Goal: Find specific page/section: Find specific page/section

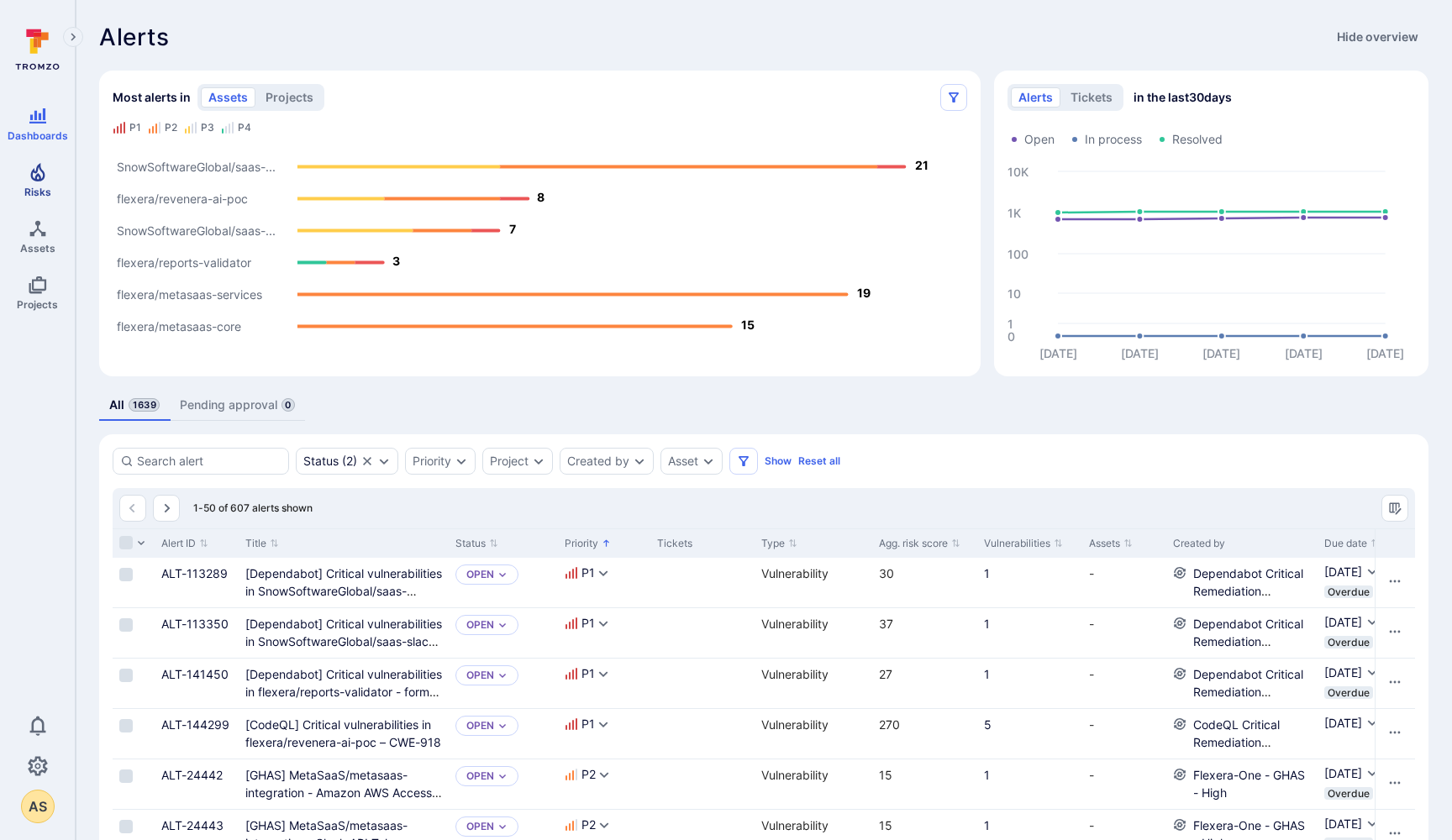
click at [37, 180] on icon "Risks" at bounding box center [36, 172] width 14 height 19
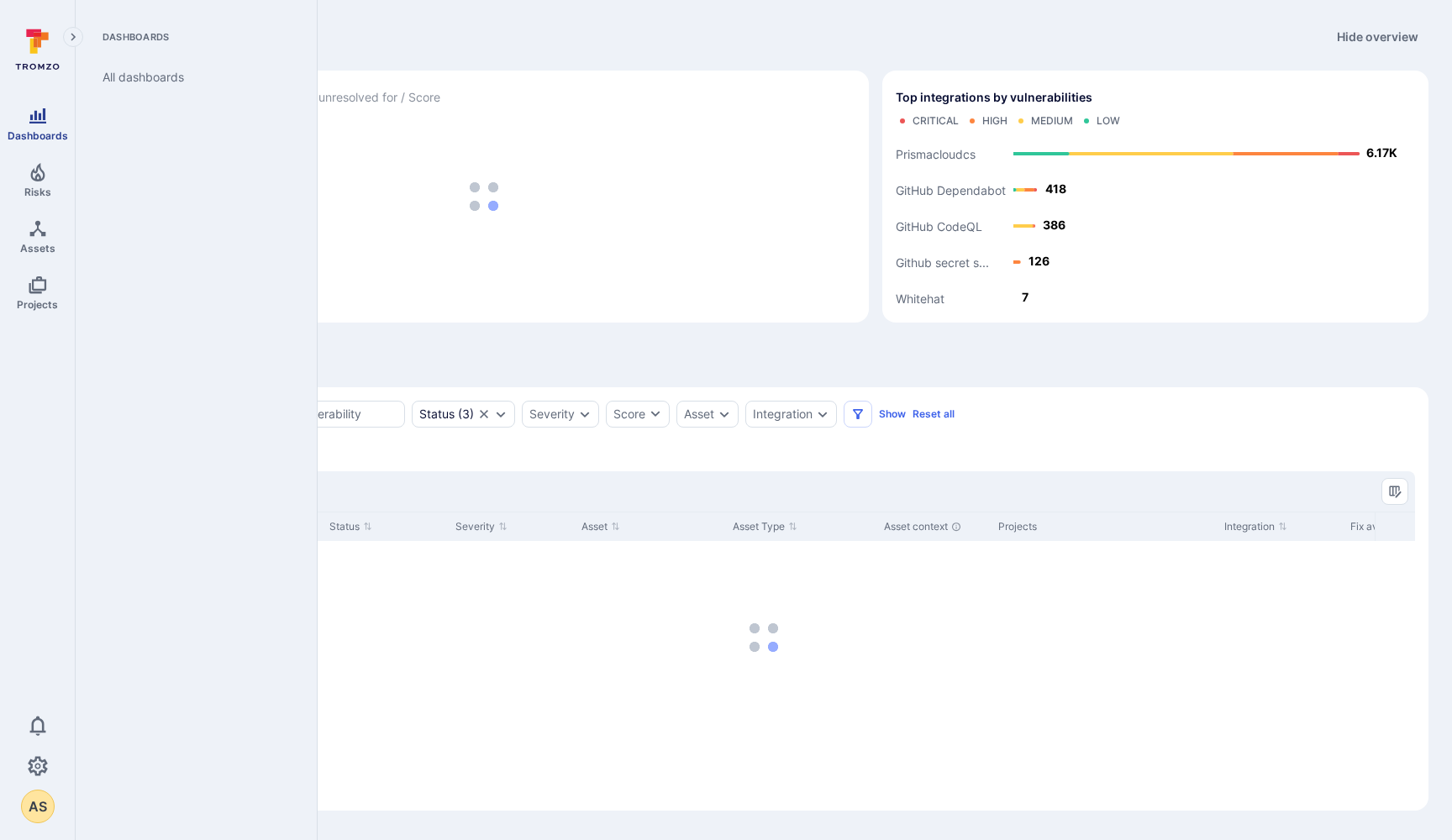
click at [39, 132] on span "Dashboards" at bounding box center [37, 136] width 60 height 13
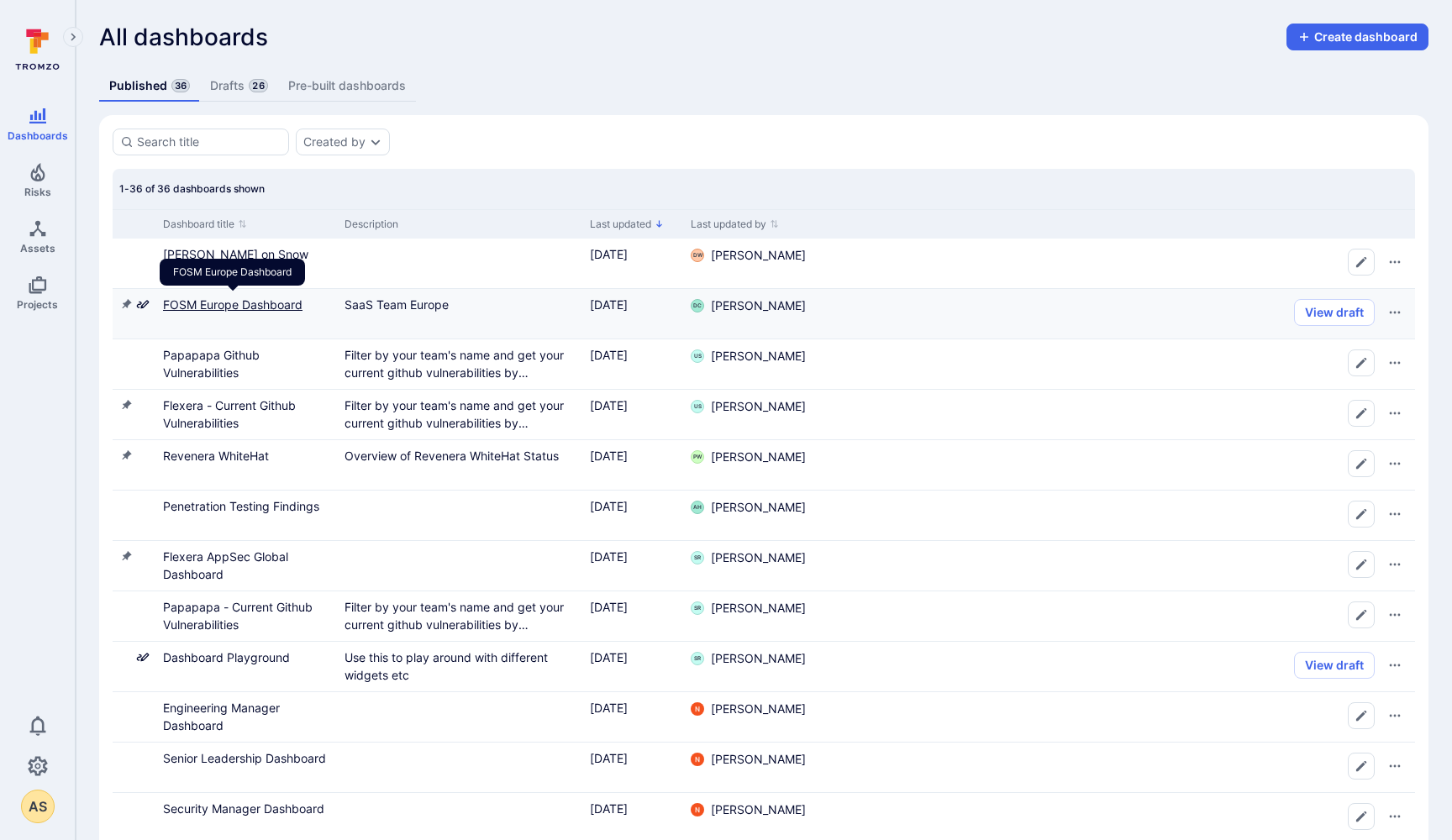
click at [250, 302] on link "FOSM Europe Dashboard" at bounding box center [233, 304] width 140 height 14
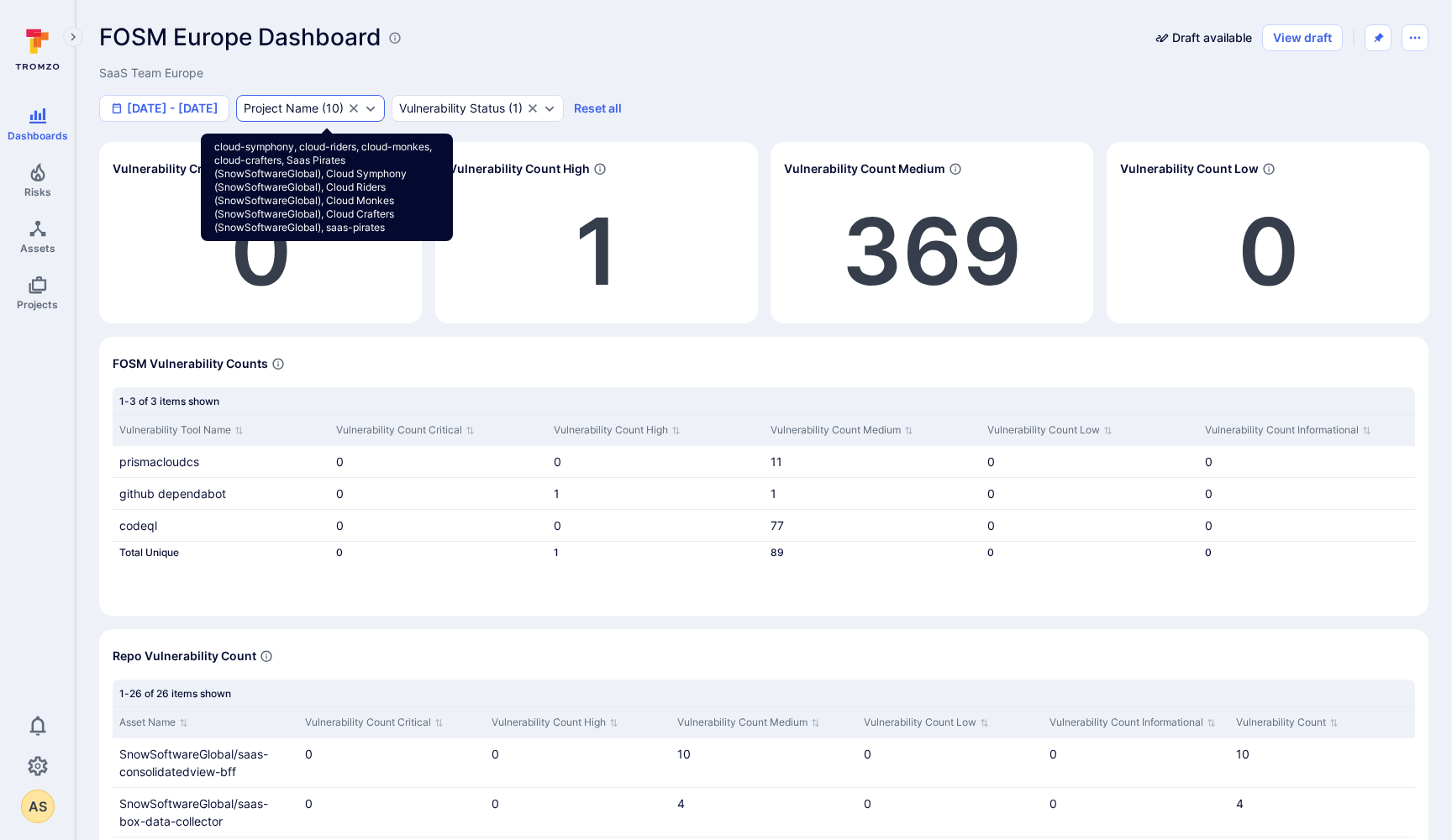
click at [343, 105] on div "Project Name ( 10 )" at bounding box center [293, 108] width 100 height 13
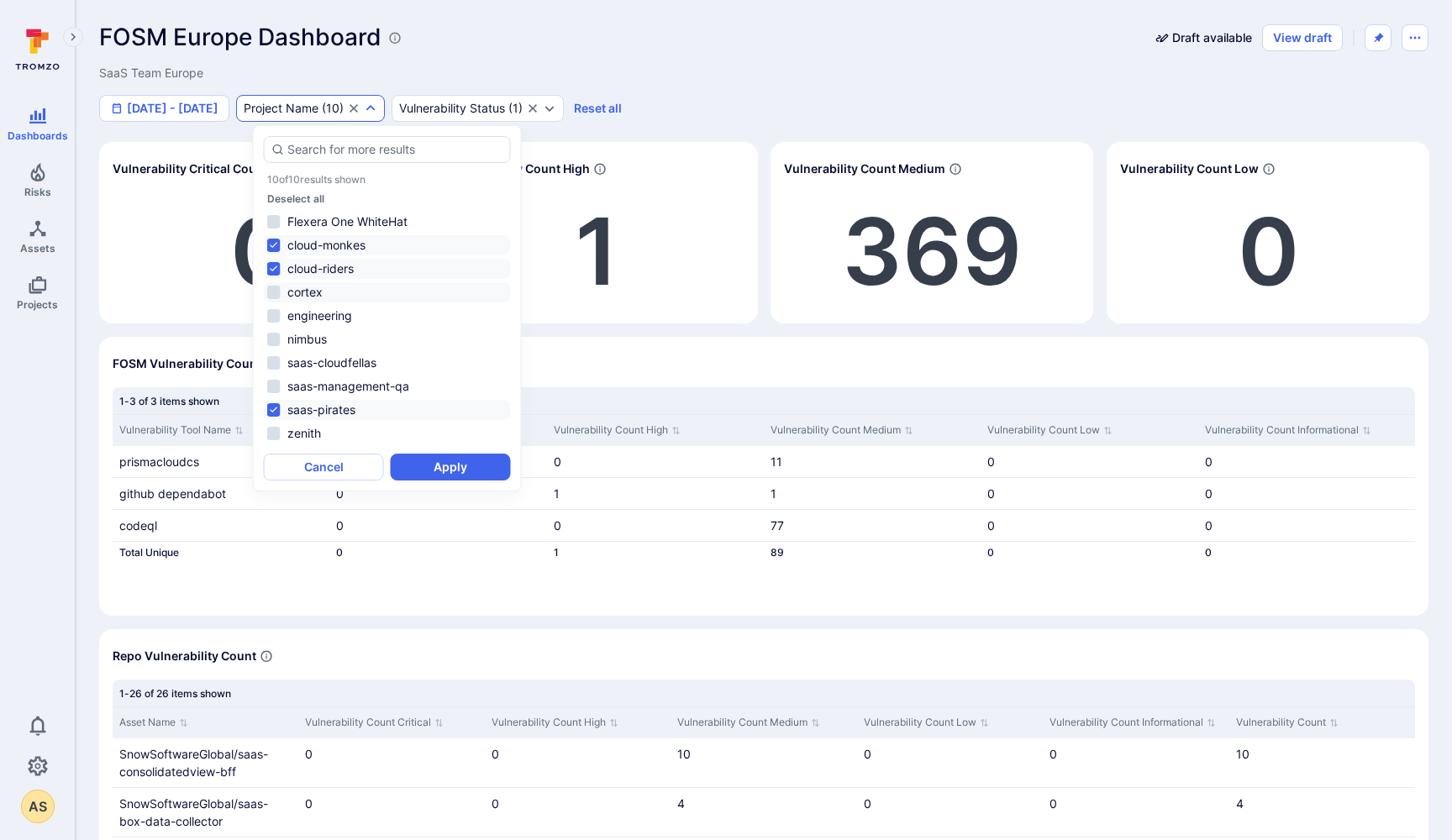
click at [274, 295] on li "cortex" at bounding box center [386, 292] width 247 height 20
click at [274, 339] on li "nimbus" at bounding box center [386, 340] width 247 height 20
click at [274, 362] on li "saas-cloudfellas" at bounding box center [386, 363] width 247 height 20
click at [274, 433] on li "zenith" at bounding box center [386, 433] width 247 height 20
click at [451, 465] on button "Apply" at bounding box center [450, 466] width 120 height 27
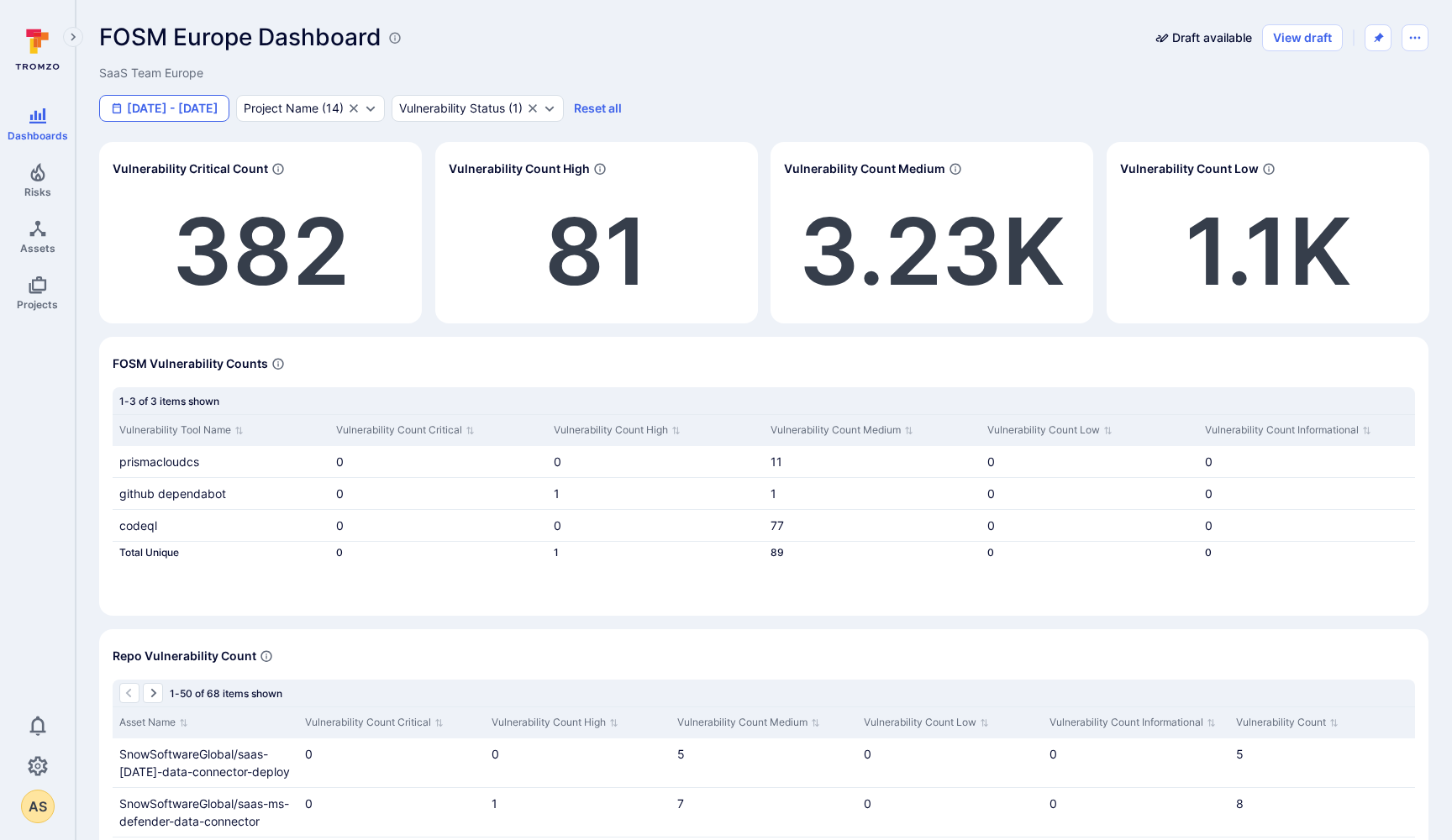
click at [165, 113] on button "[DATE] - [DATE]" at bounding box center [165, 108] width 130 height 27
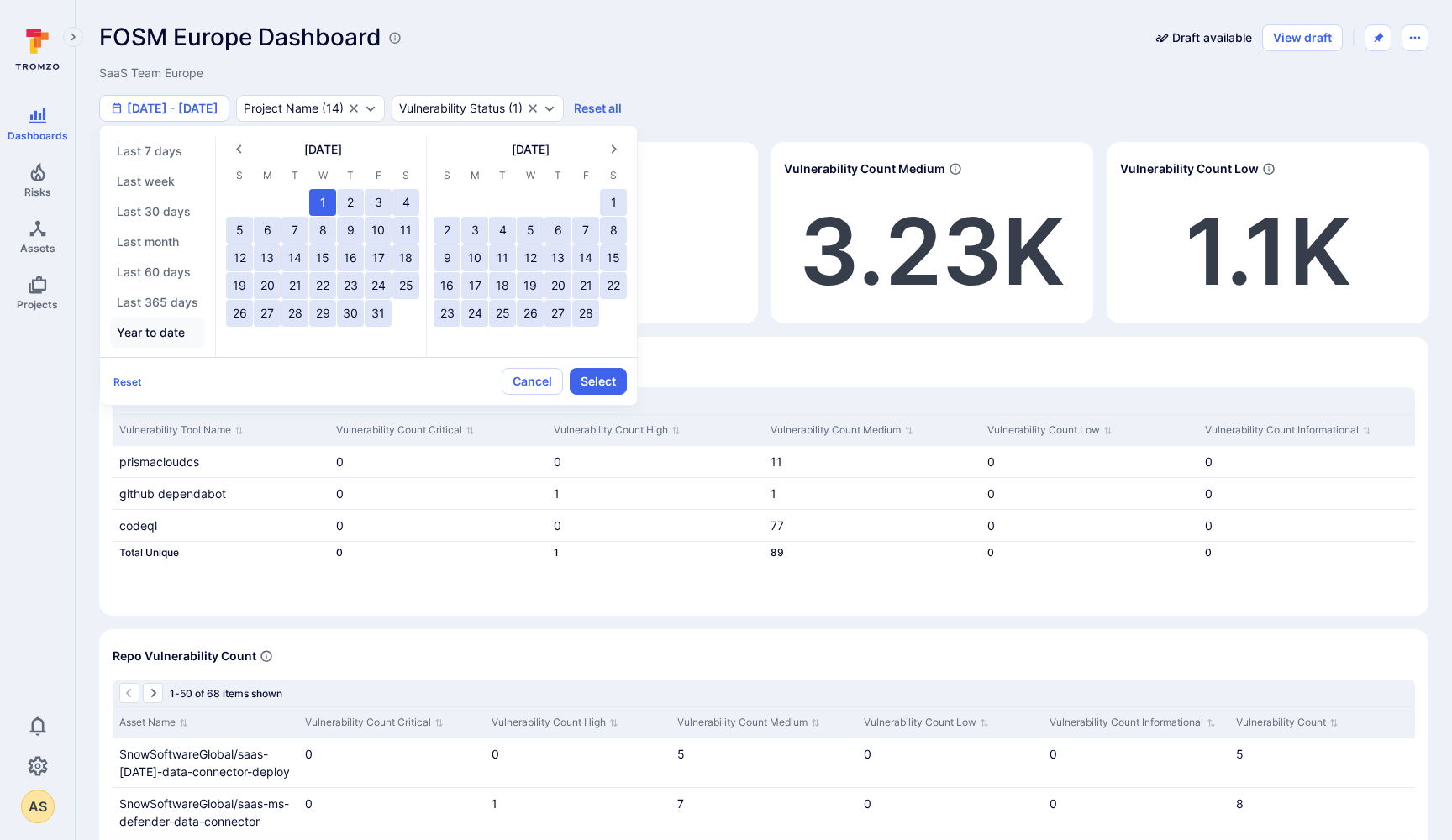
click at [164, 332] on button "Year to date" at bounding box center [157, 332] width 95 height 30
click at [592, 386] on button "Select" at bounding box center [598, 380] width 57 height 27
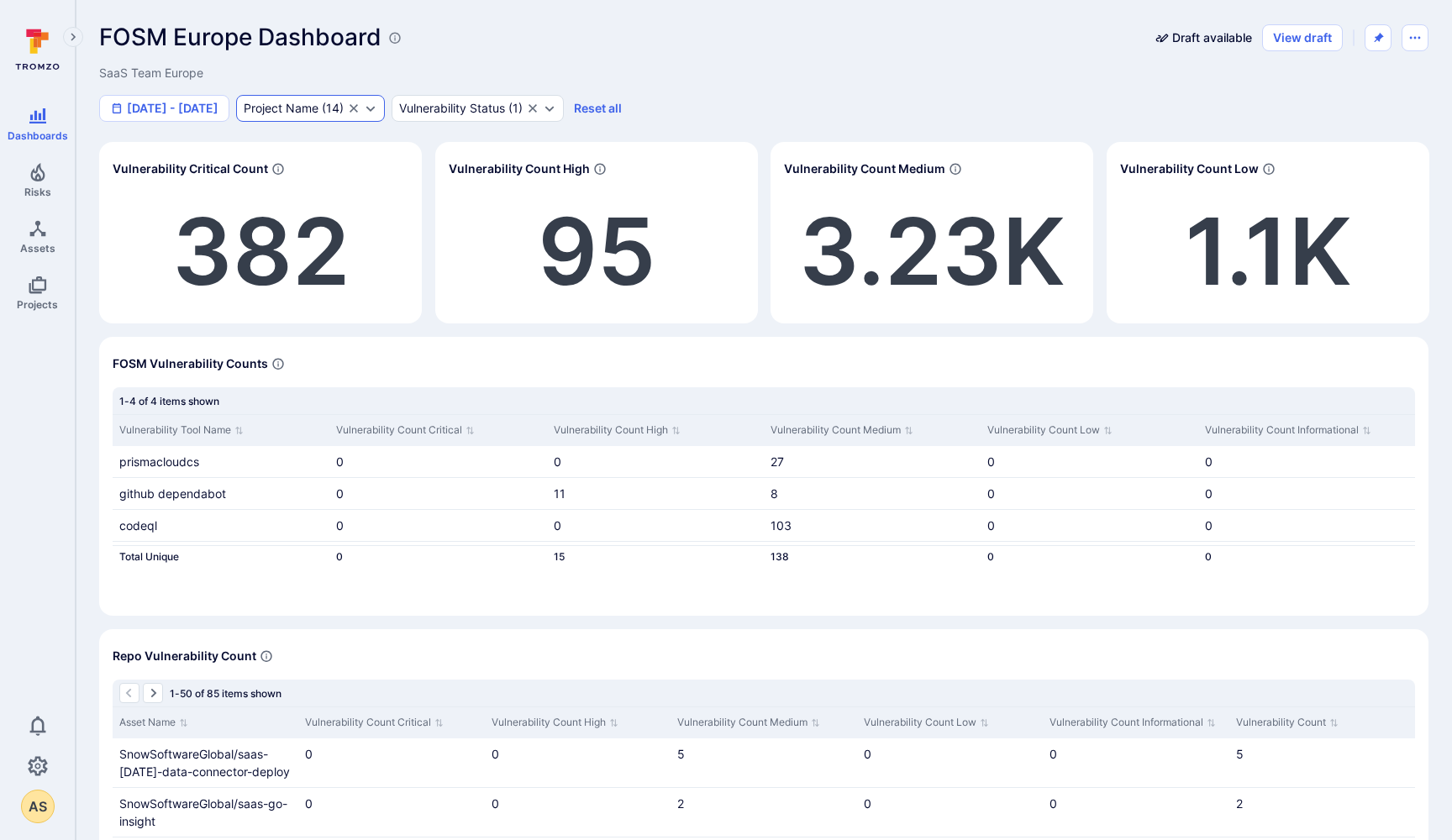
click at [318, 106] on div "Project Name" at bounding box center [281, 108] width 74 height 13
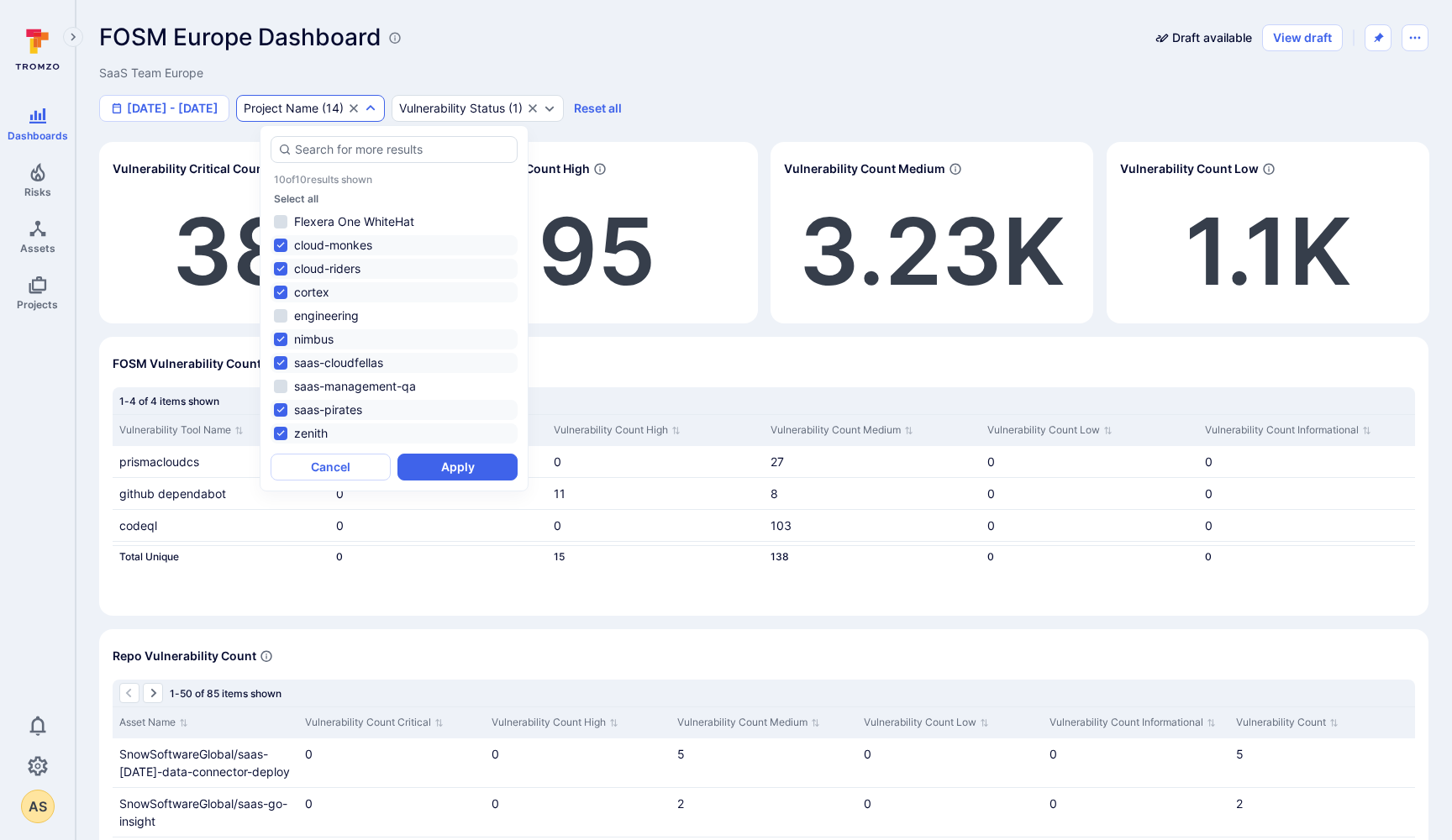
click at [551, 42] on div "FOSM Europe Dashboard Draft available View draft" at bounding box center [764, 37] width 1329 height 28
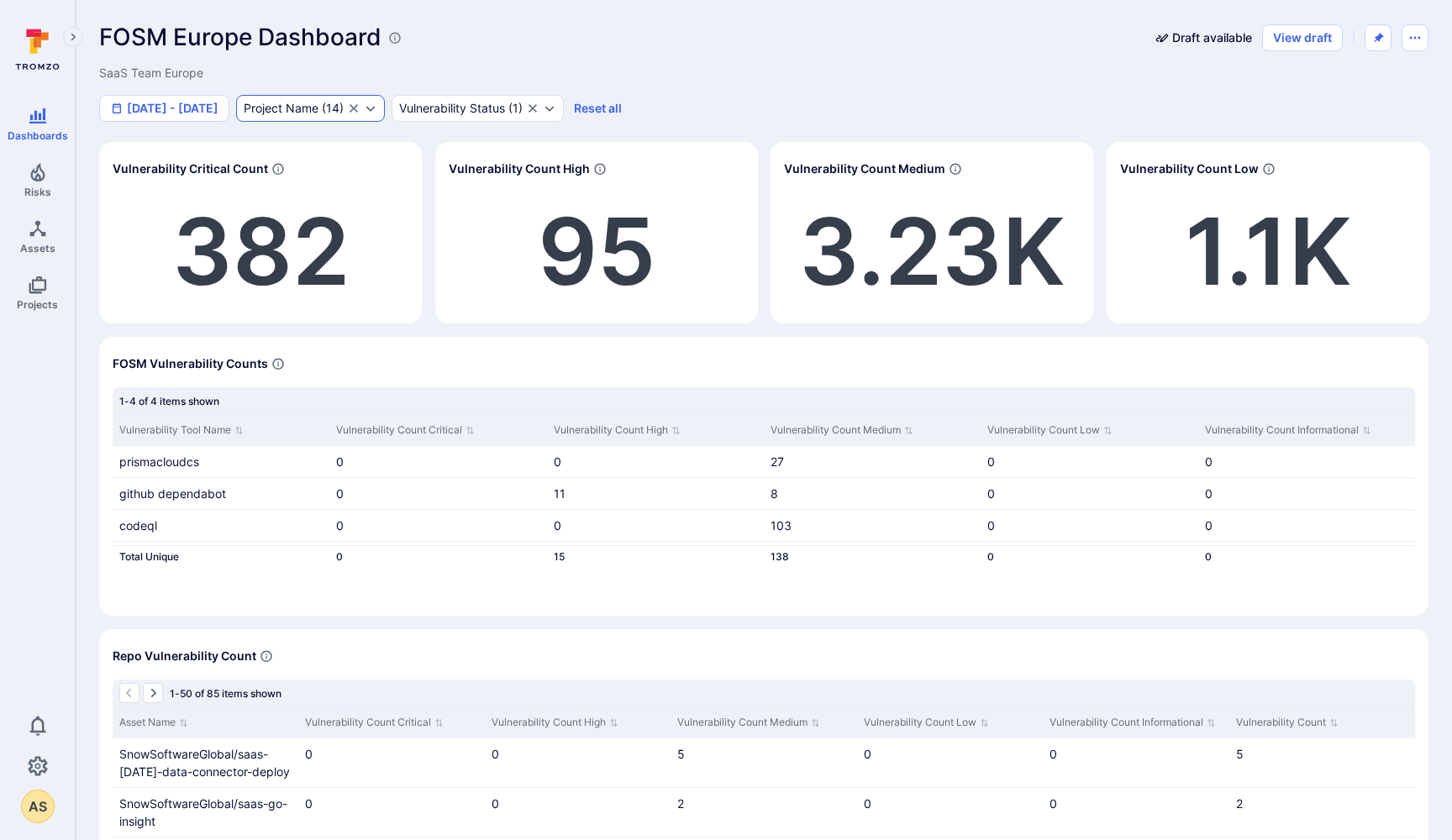
click at [318, 106] on div "Project Name" at bounding box center [281, 108] width 74 height 13
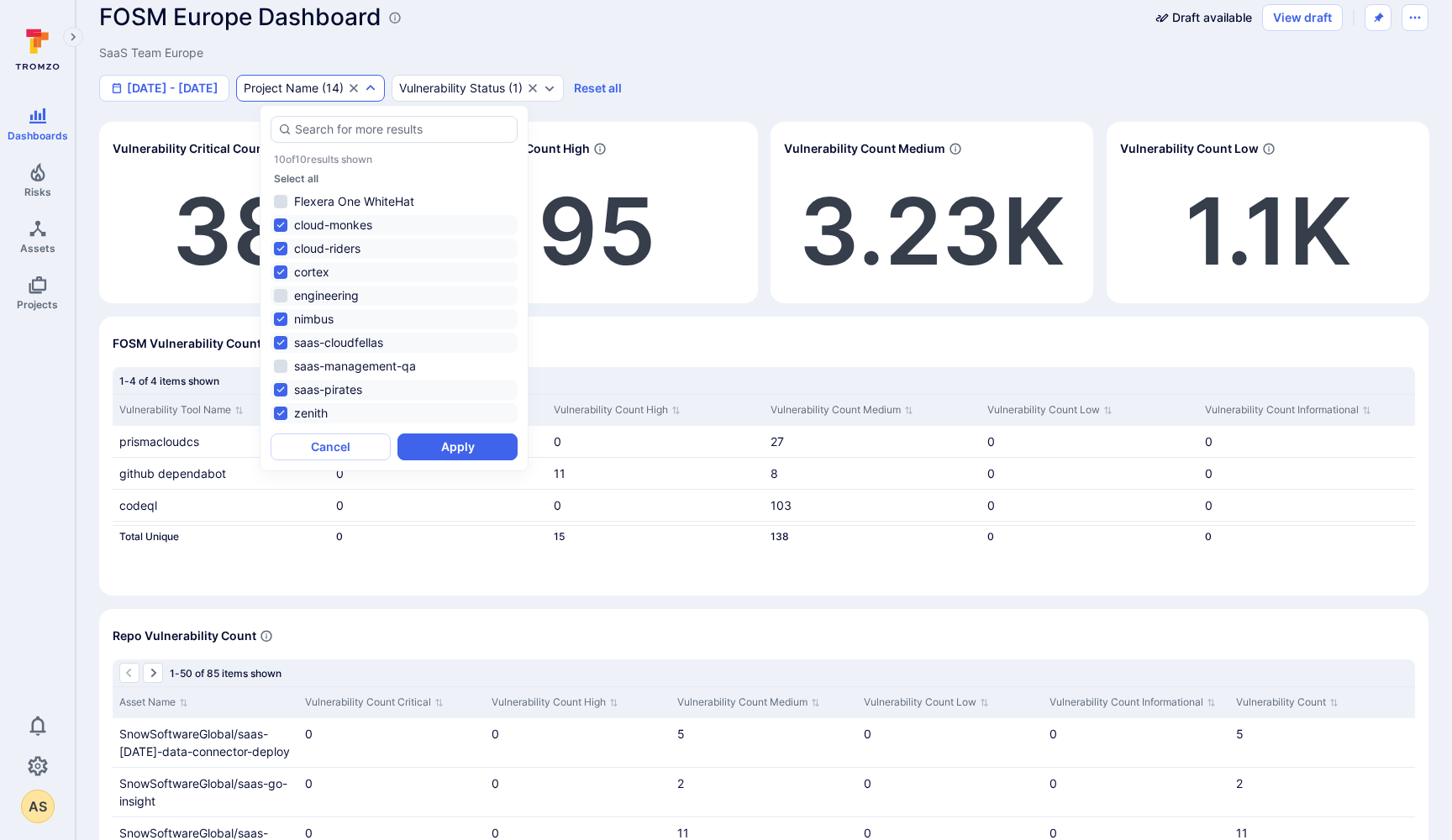
scroll to position [17, 0]
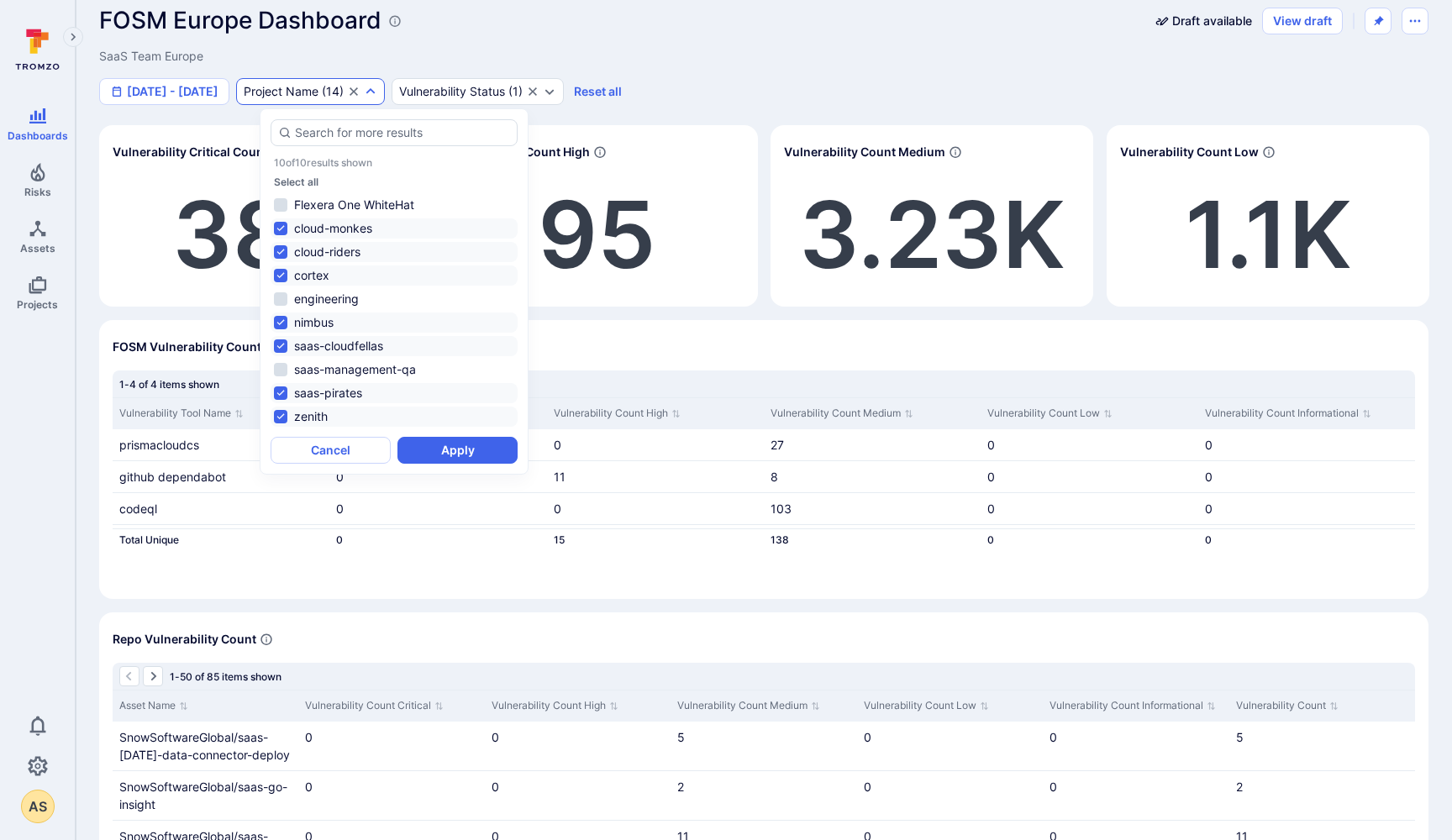
click at [395, 171] on div "10 of 10 results shown Select all Flexera One WhiteHat cloud-monkes cloud-rider…" at bounding box center [394, 291] width 247 height 271
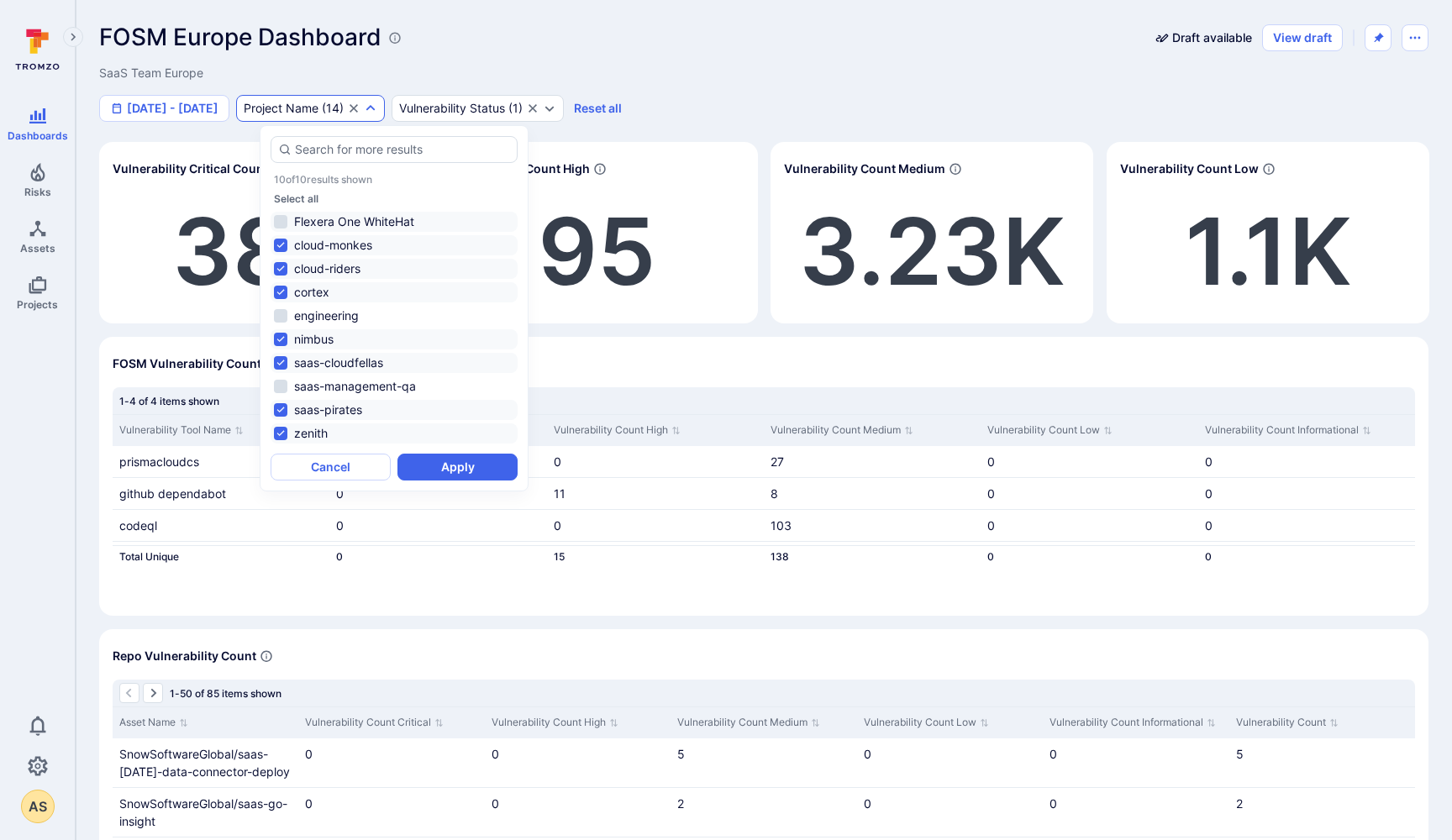
scroll to position [0, 0]
click at [341, 193] on div "Select all" at bounding box center [394, 199] width 240 height 13
click at [360, 108] on icon "Clear selection" at bounding box center [354, 108] width 13 height 13
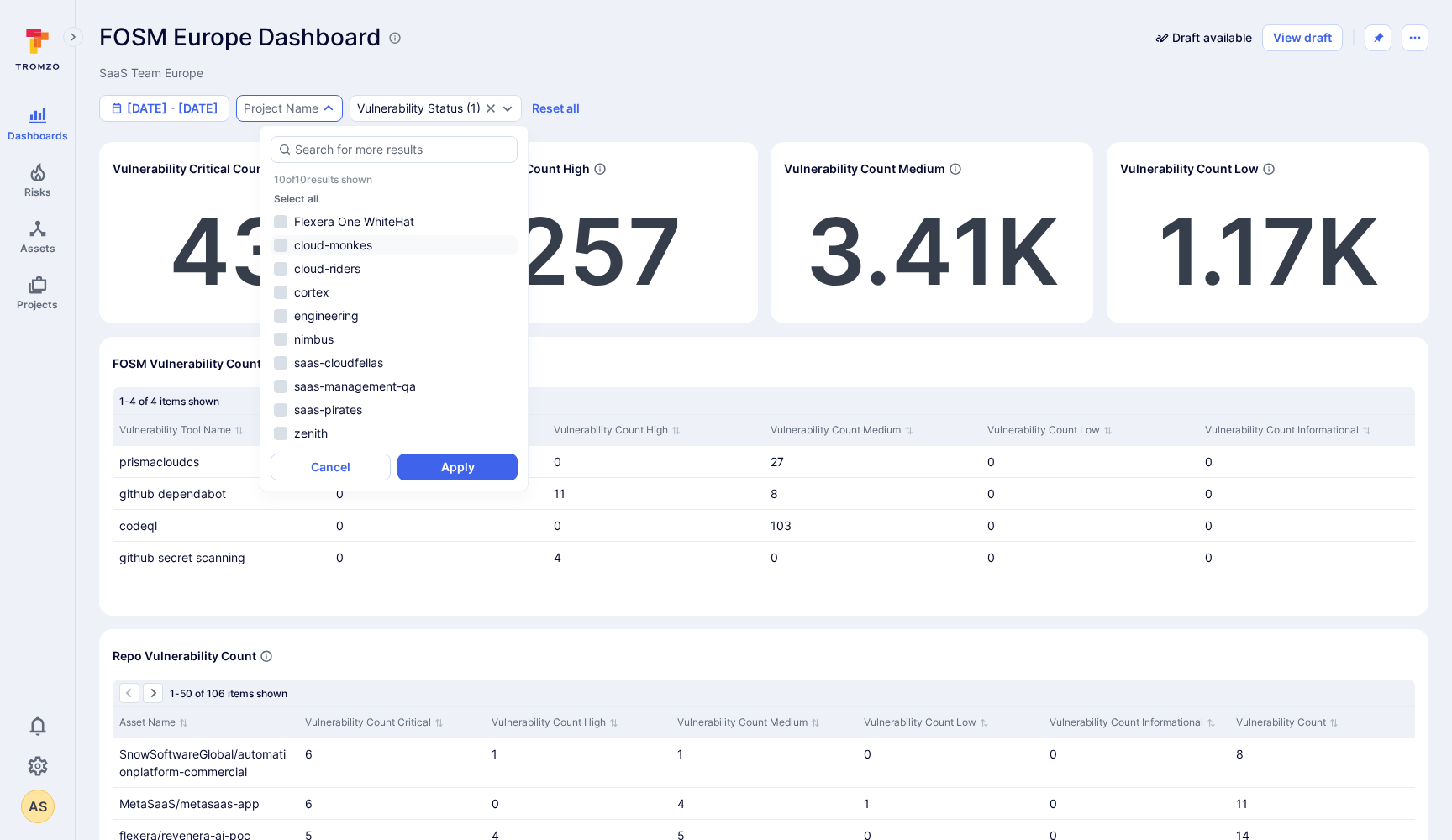
click at [285, 241] on li "cloud-monkes" at bounding box center [394, 246] width 247 height 20
click at [281, 271] on li "cloud-riders" at bounding box center [394, 269] width 247 height 20
click at [280, 293] on li "cortex" at bounding box center [394, 292] width 247 height 20
click at [280, 335] on li "nimbus" at bounding box center [394, 340] width 247 height 20
click at [280, 366] on li "saas-cloudfellas" at bounding box center [394, 363] width 247 height 20
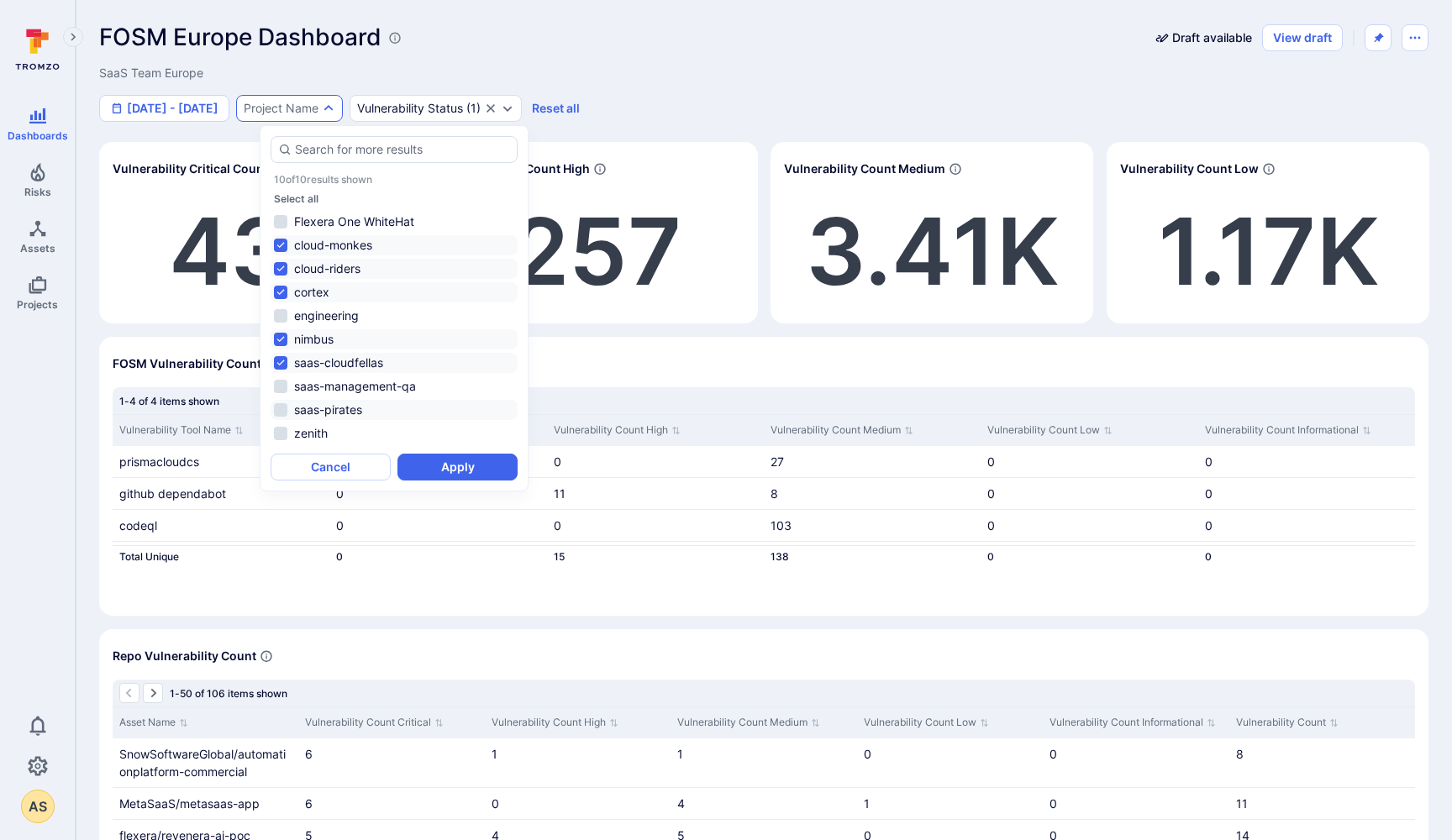
click at [280, 408] on li "saas-pirates" at bounding box center [394, 410] width 247 height 20
click at [280, 435] on li "zenith" at bounding box center [394, 433] width 247 height 20
click at [420, 473] on button "Apply" at bounding box center [457, 466] width 120 height 27
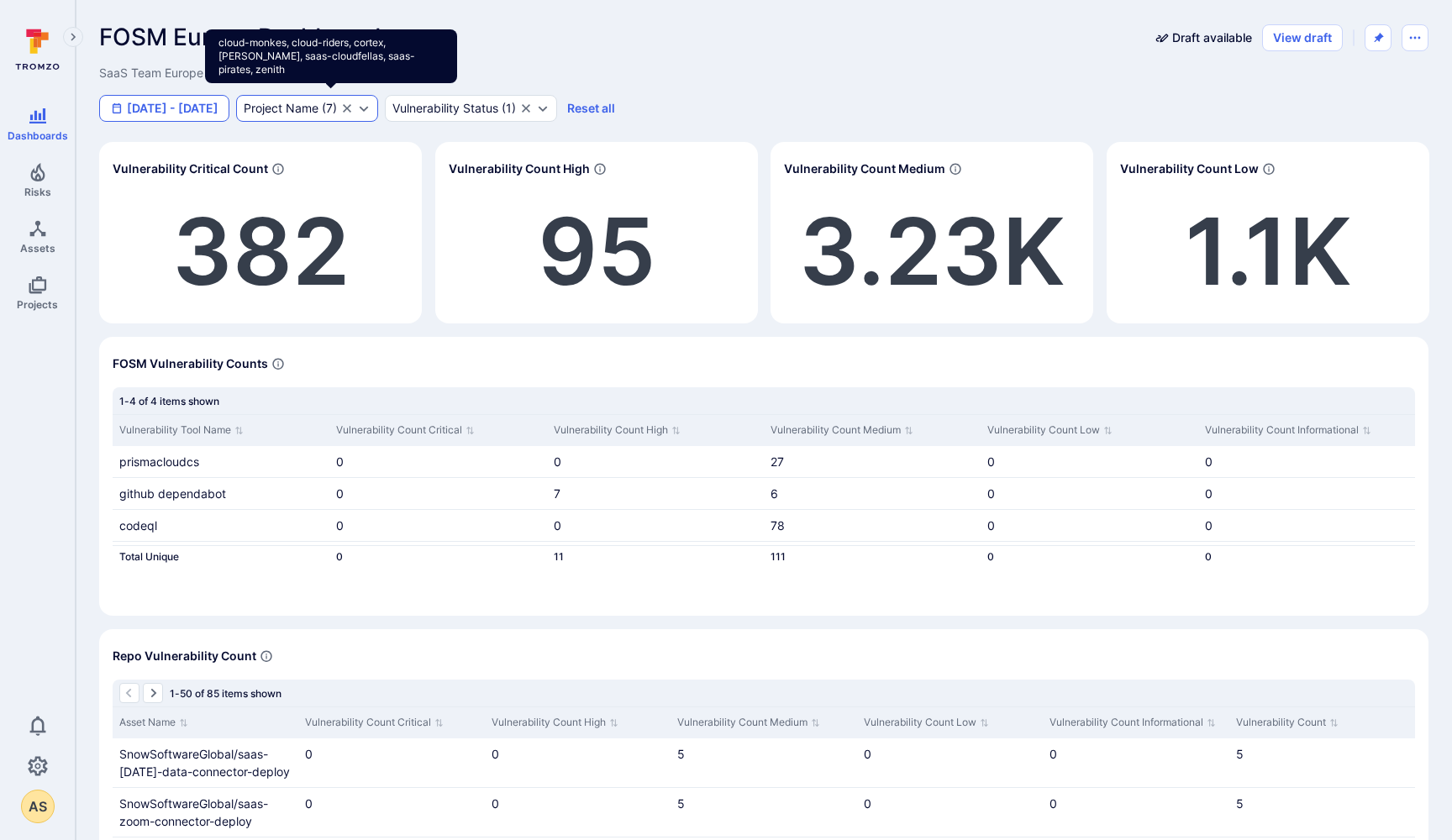
click at [151, 108] on button "[DATE] - [DATE]" at bounding box center [165, 108] width 130 height 27
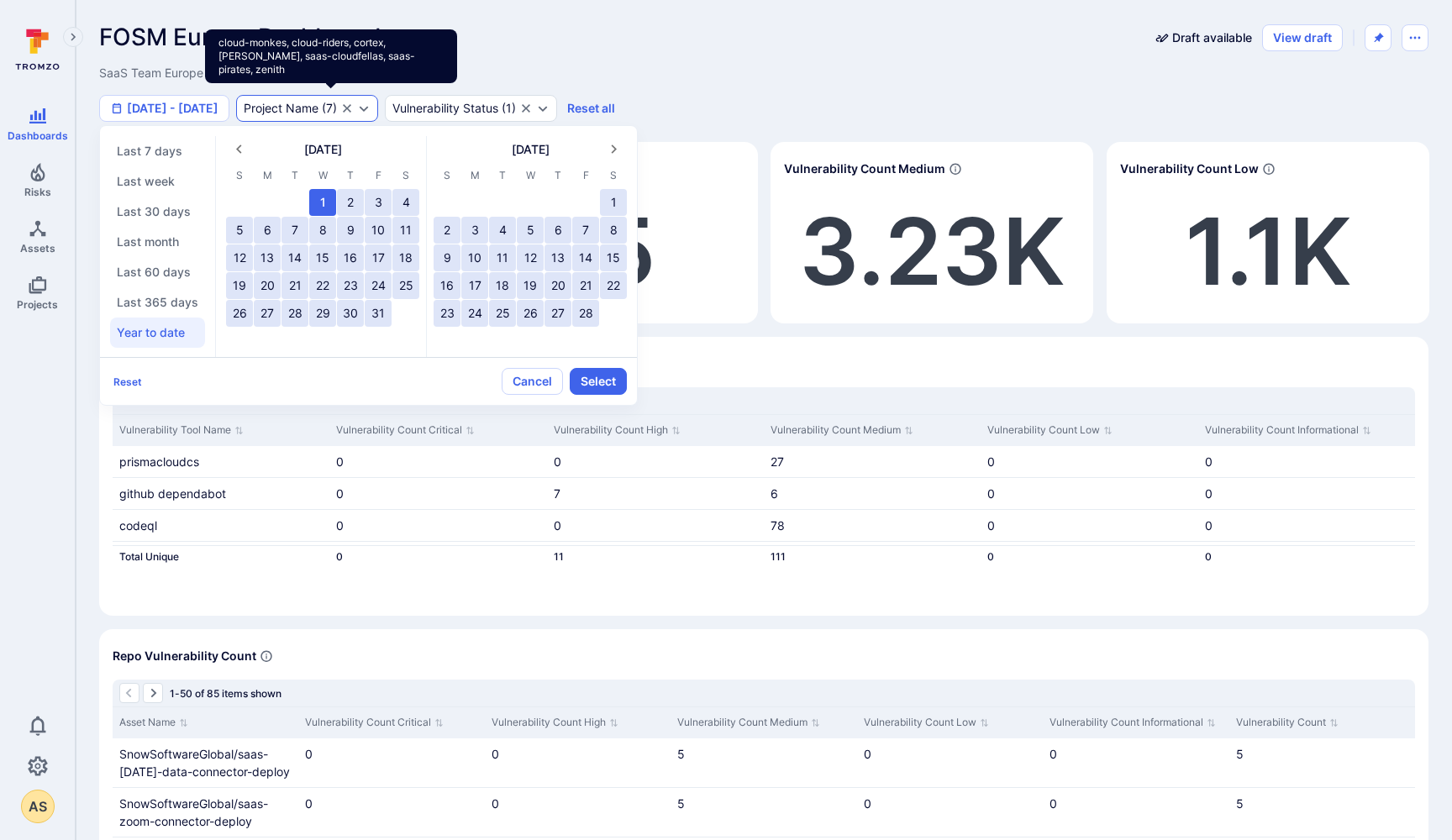
click at [740, 73] on div at bounding box center [726, 420] width 1452 height 840
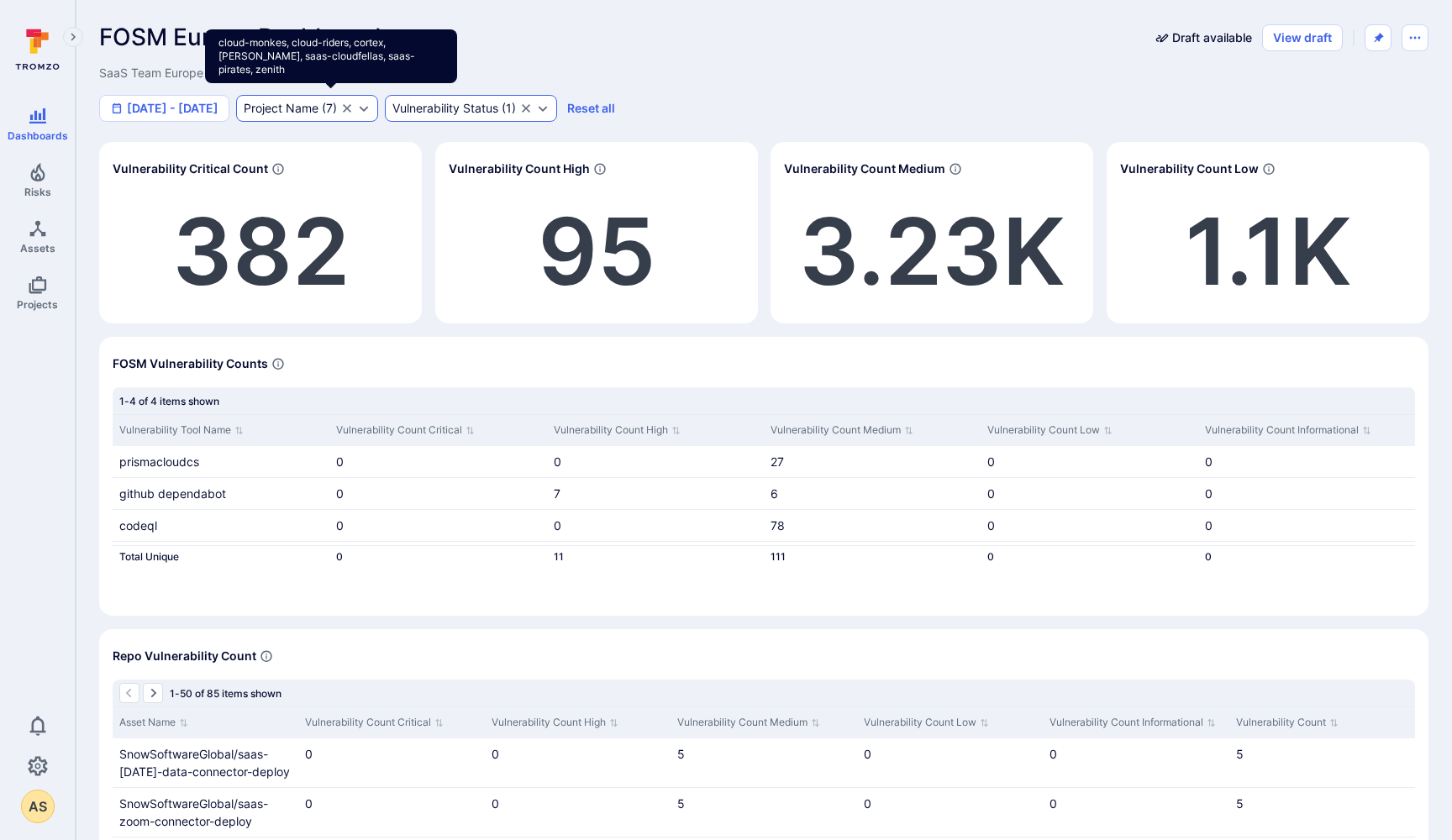
click at [484, 106] on div "Vulnerability Status" at bounding box center [446, 108] width 106 height 13
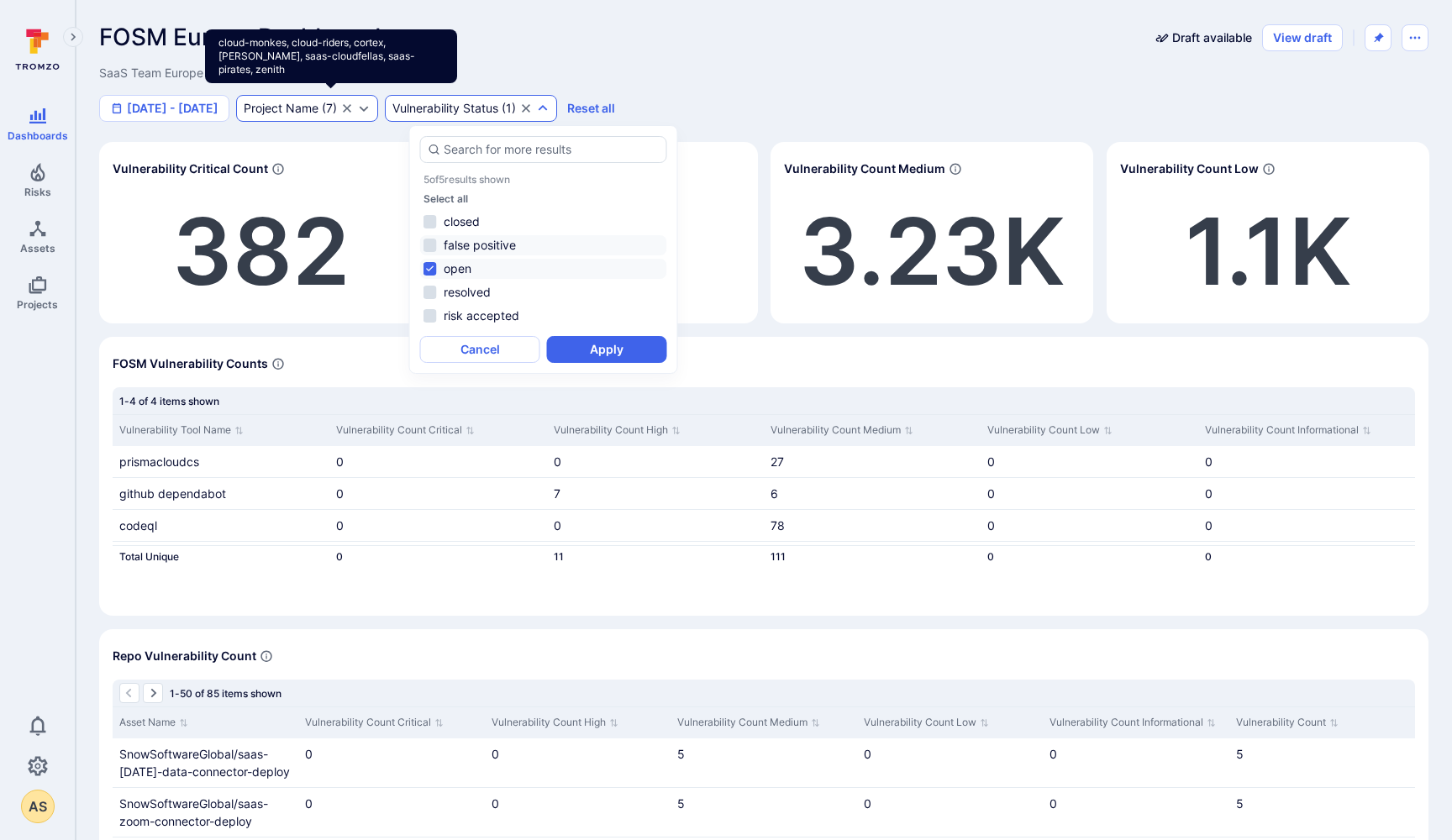
click at [429, 244] on li "false positive" at bounding box center [543, 246] width 247 height 20
click at [611, 353] on button "Apply" at bounding box center [607, 349] width 120 height 27
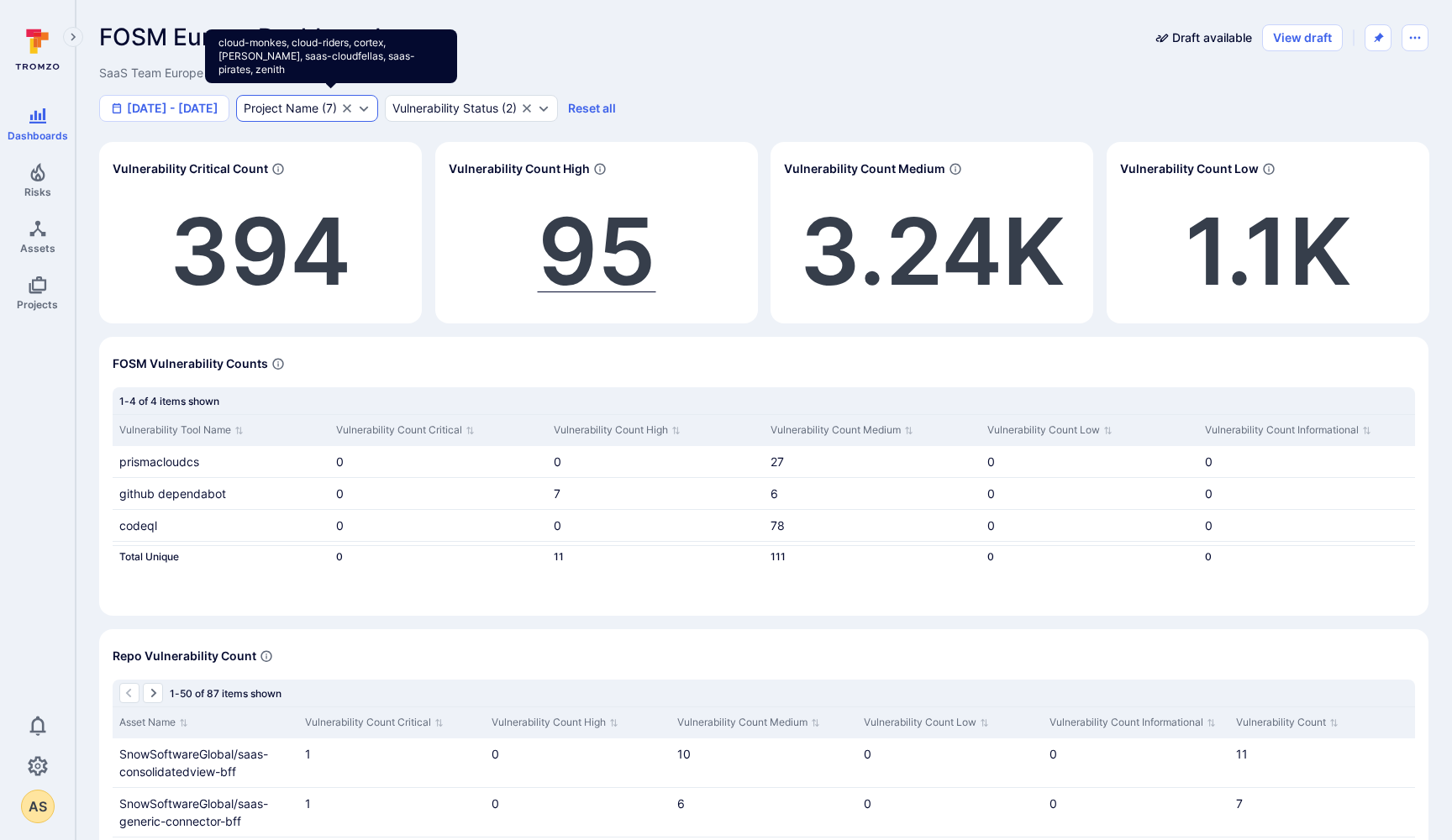
click at [597, 247] on span "95" at bounding box center [597, 250] width 118 height 113
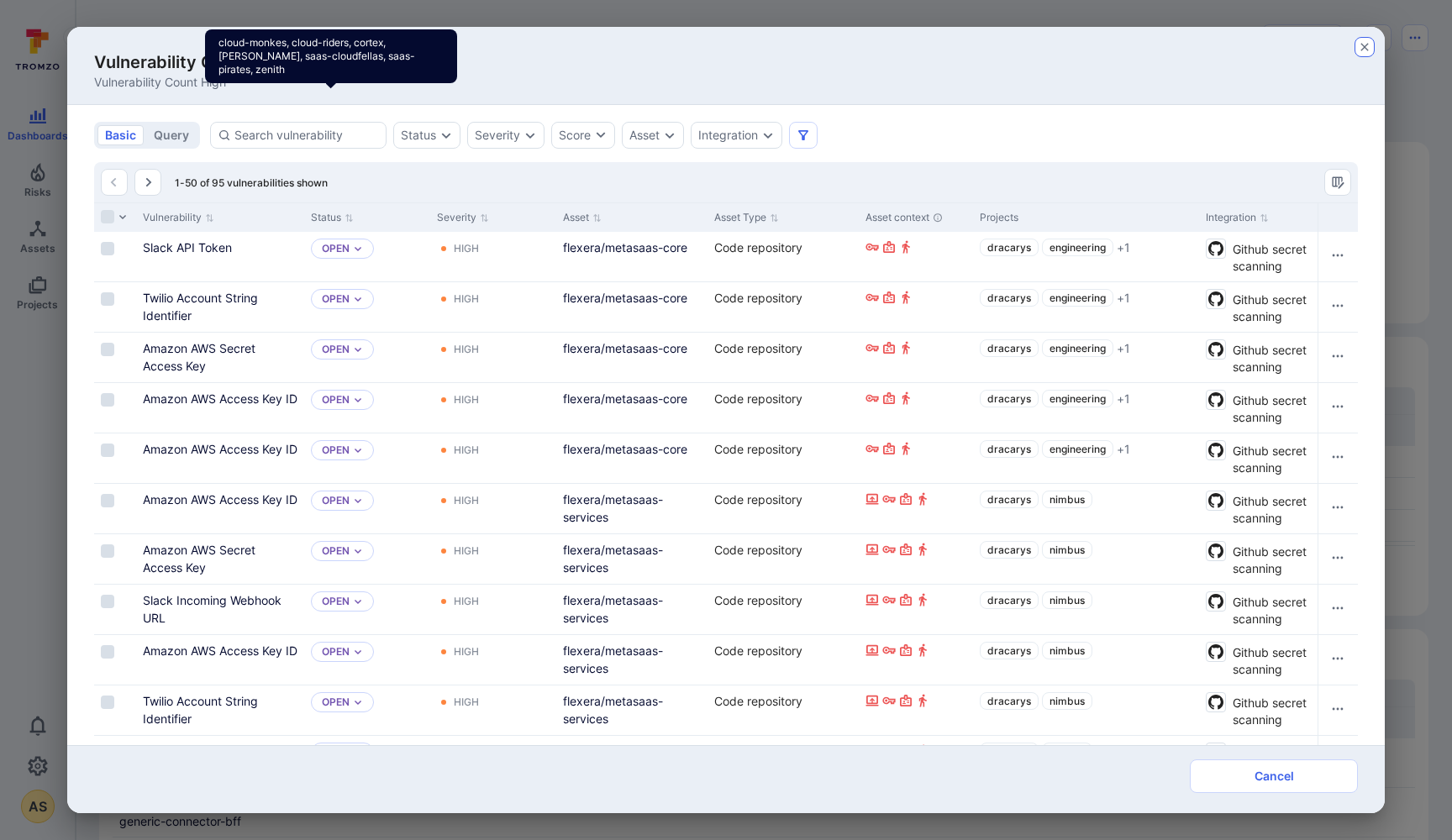
click at [1365, 43] on icon "button" at bounding box center [1365, 47] width 13 height 13
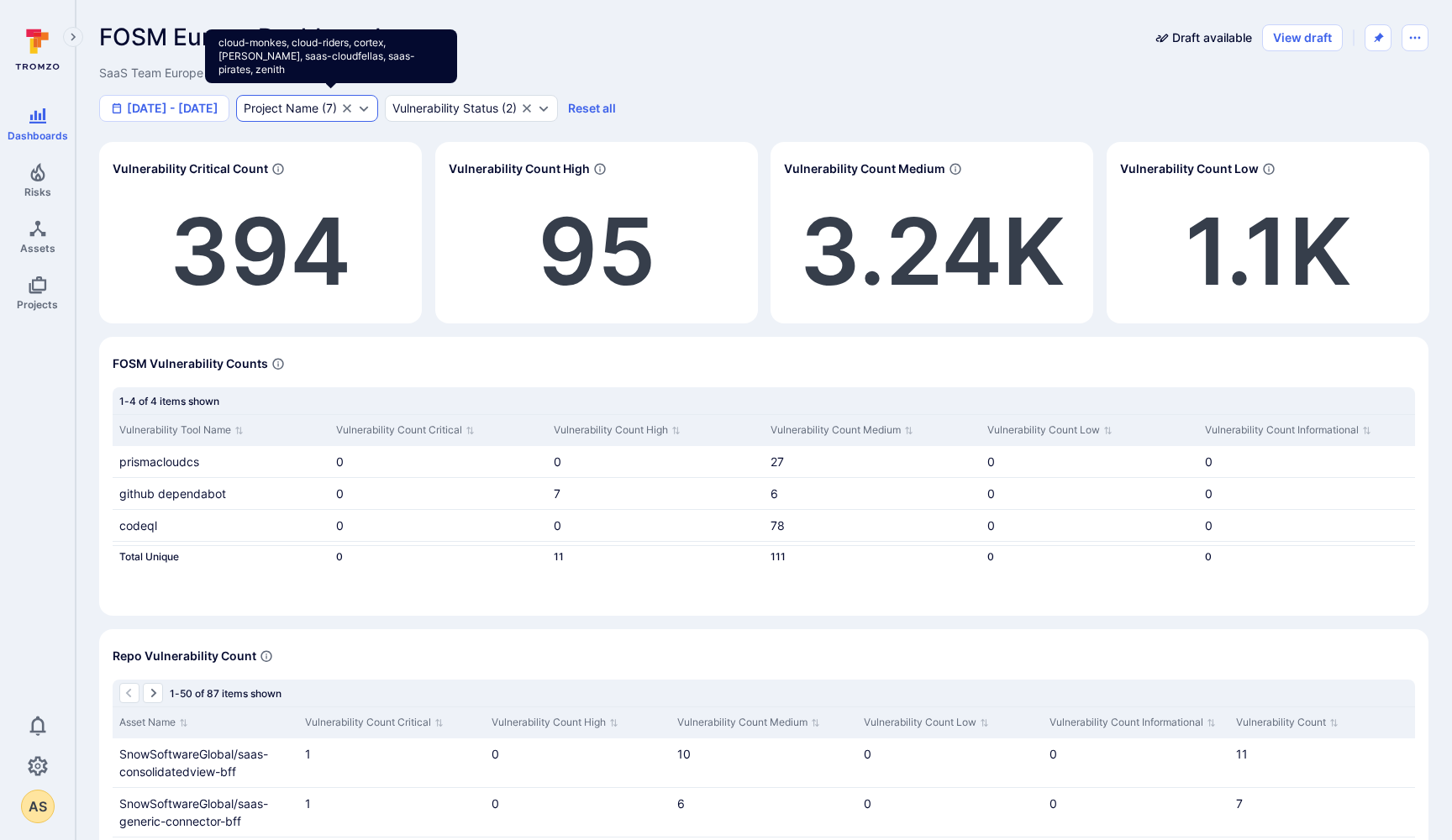
click at [370, 112] on icon "Expand dropdown" at bounding box center [364, 108] width 13 height 13
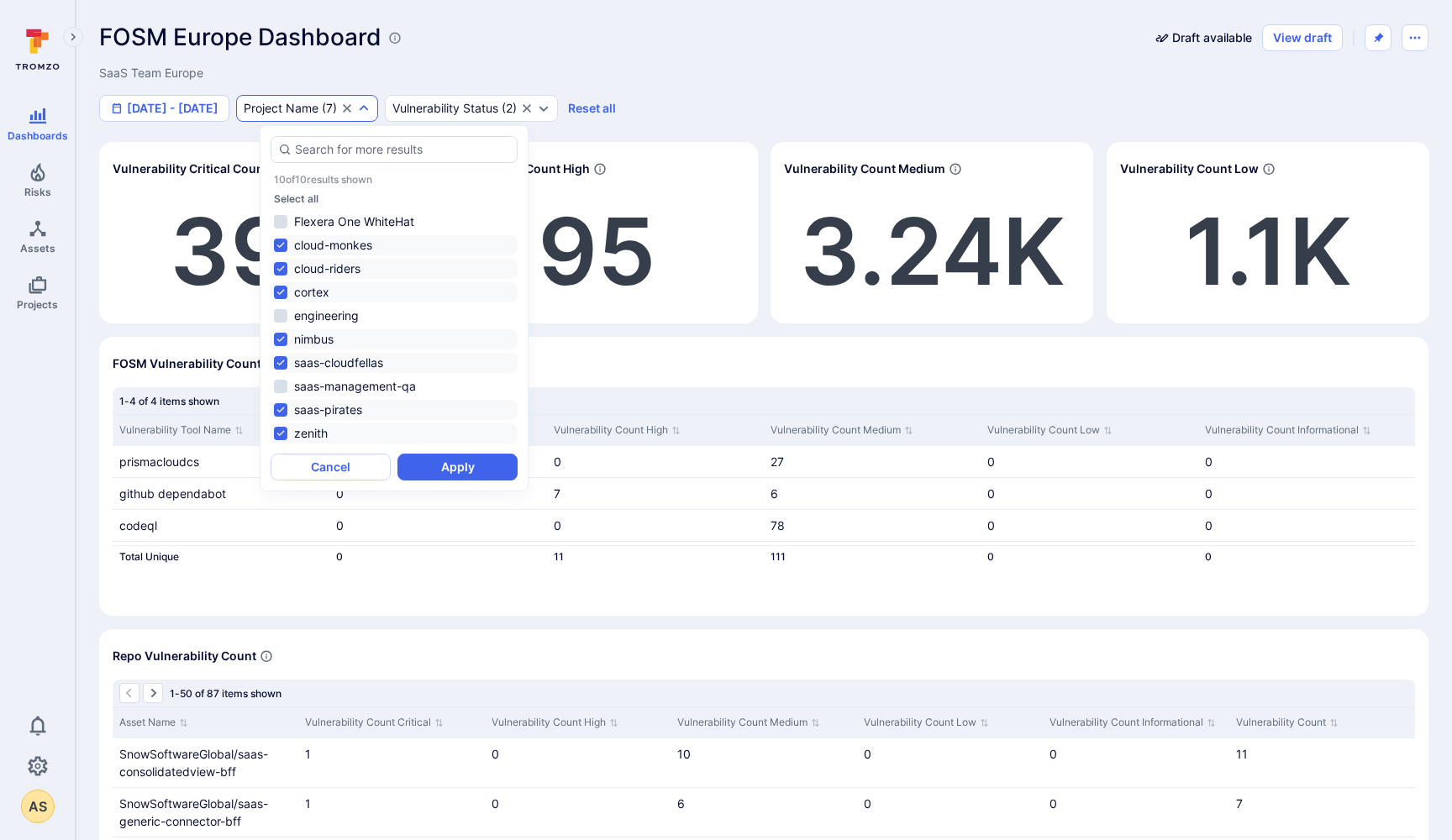
click at [632, 49] on div "FOSM Europe Dashboard Draft available View draft" at bounding box center [764, 37] width 1329 height 28
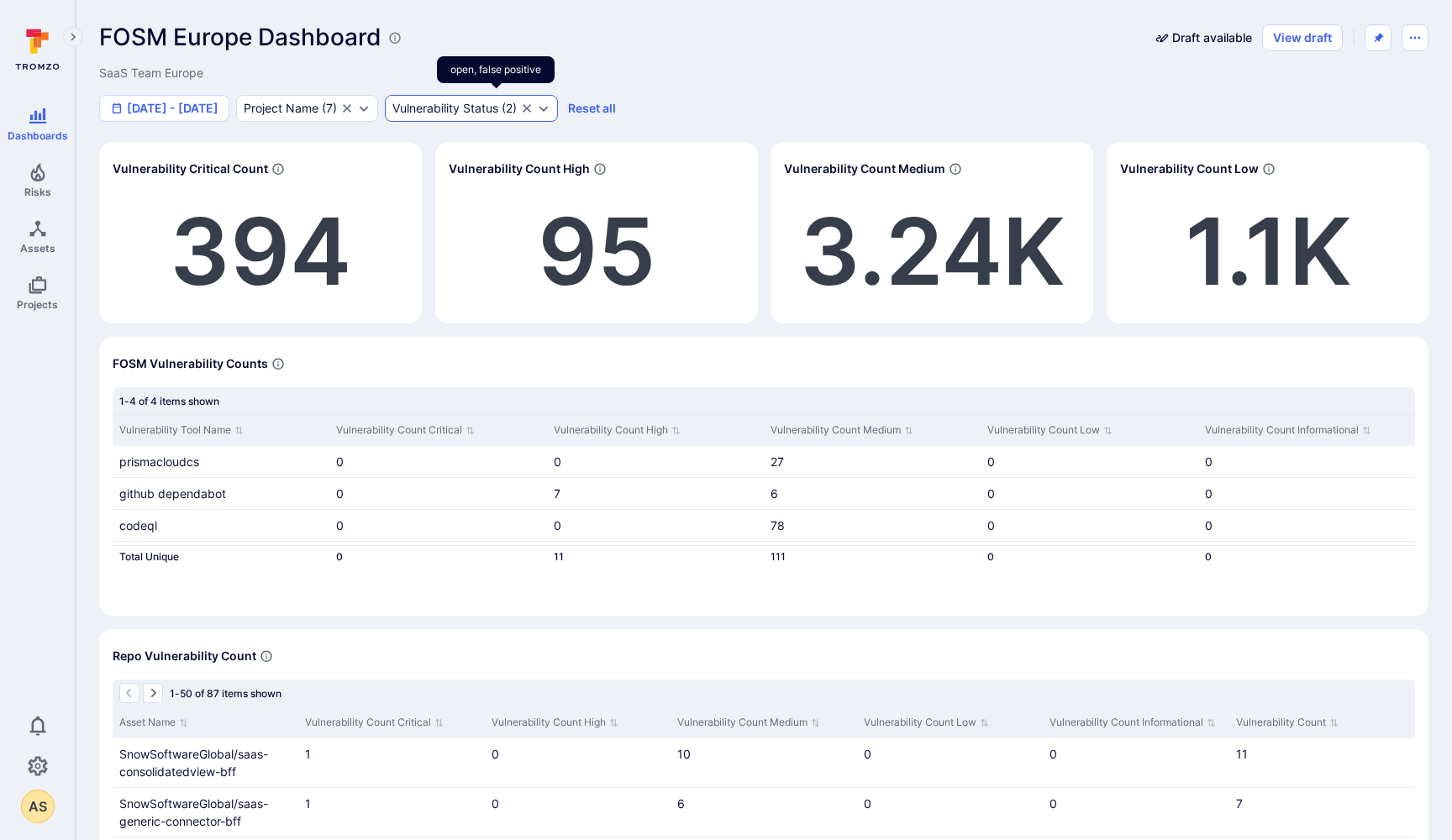
click at [498, 111] on div "Vulnerability Status" at bounding box center [446, 108] width 106 height 13
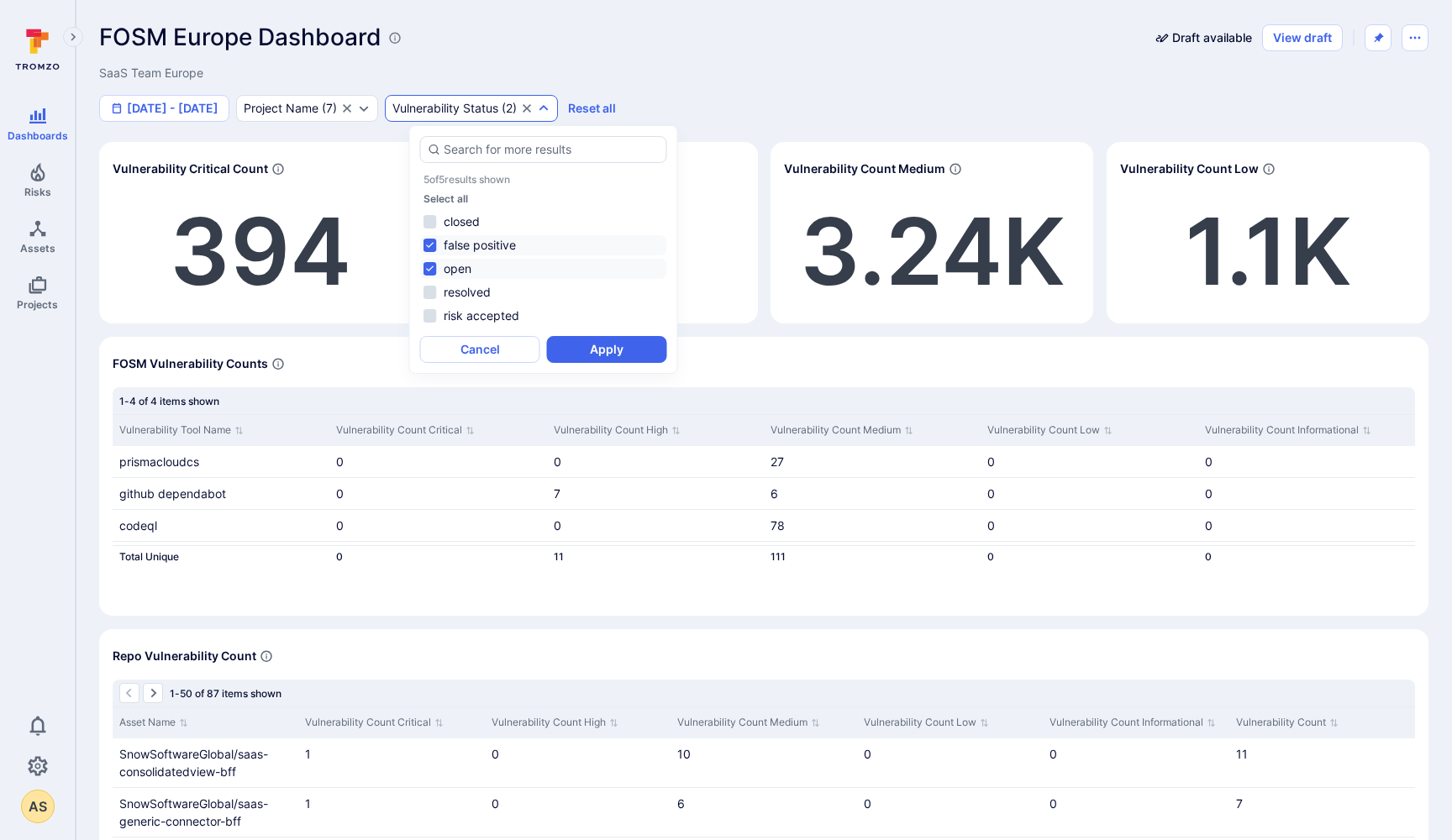
click at [428, 267] on li "open" at bounding box center [543, 269] width 247 height 20
click at [599, 354] on button "Apply" at bounding box center [607, 349] width 120 height 27
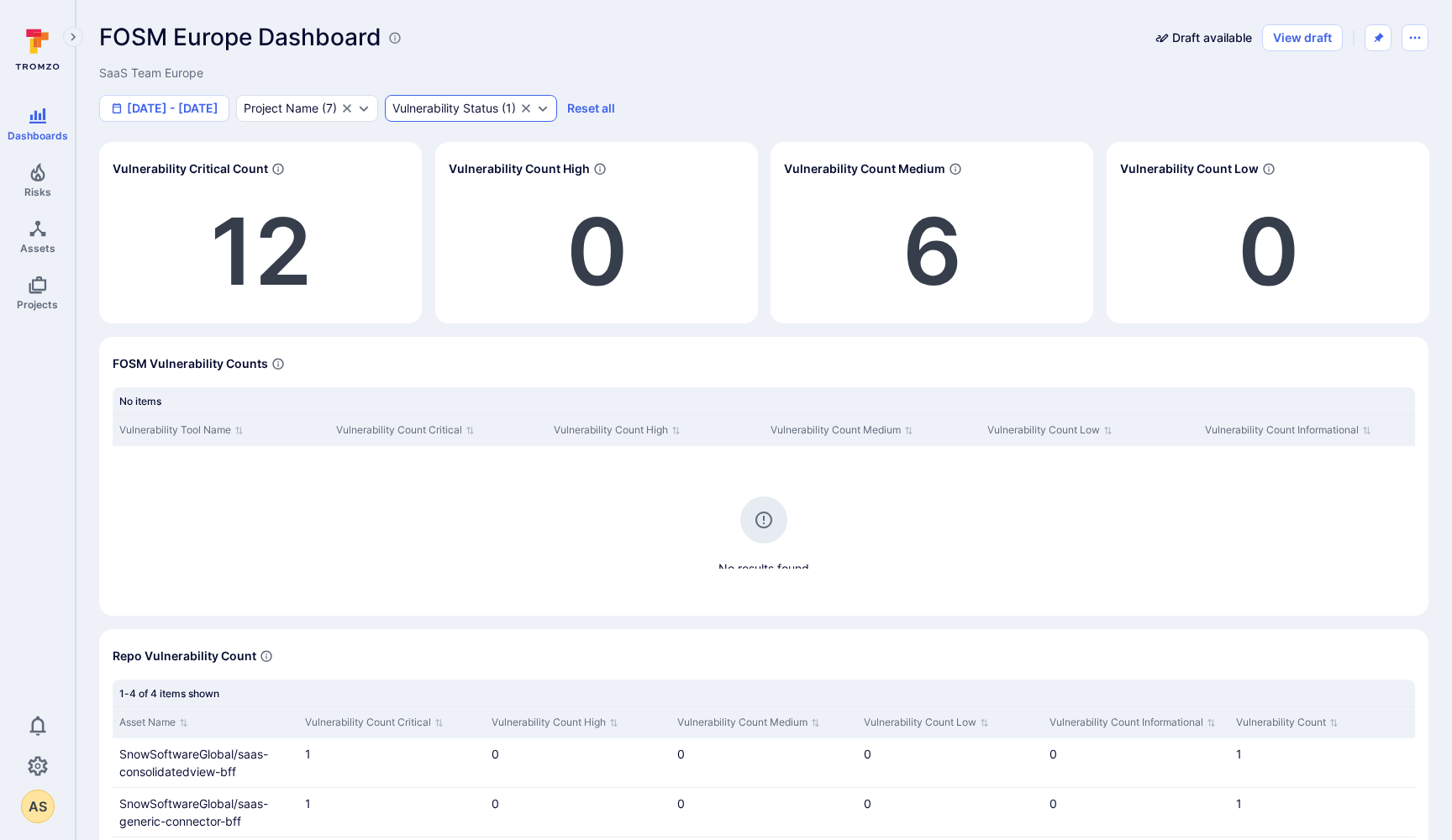
click at [516, 104] on div "Vulnerability Status ( 1 )" at bounding box center [454, 108] width 124 height 13
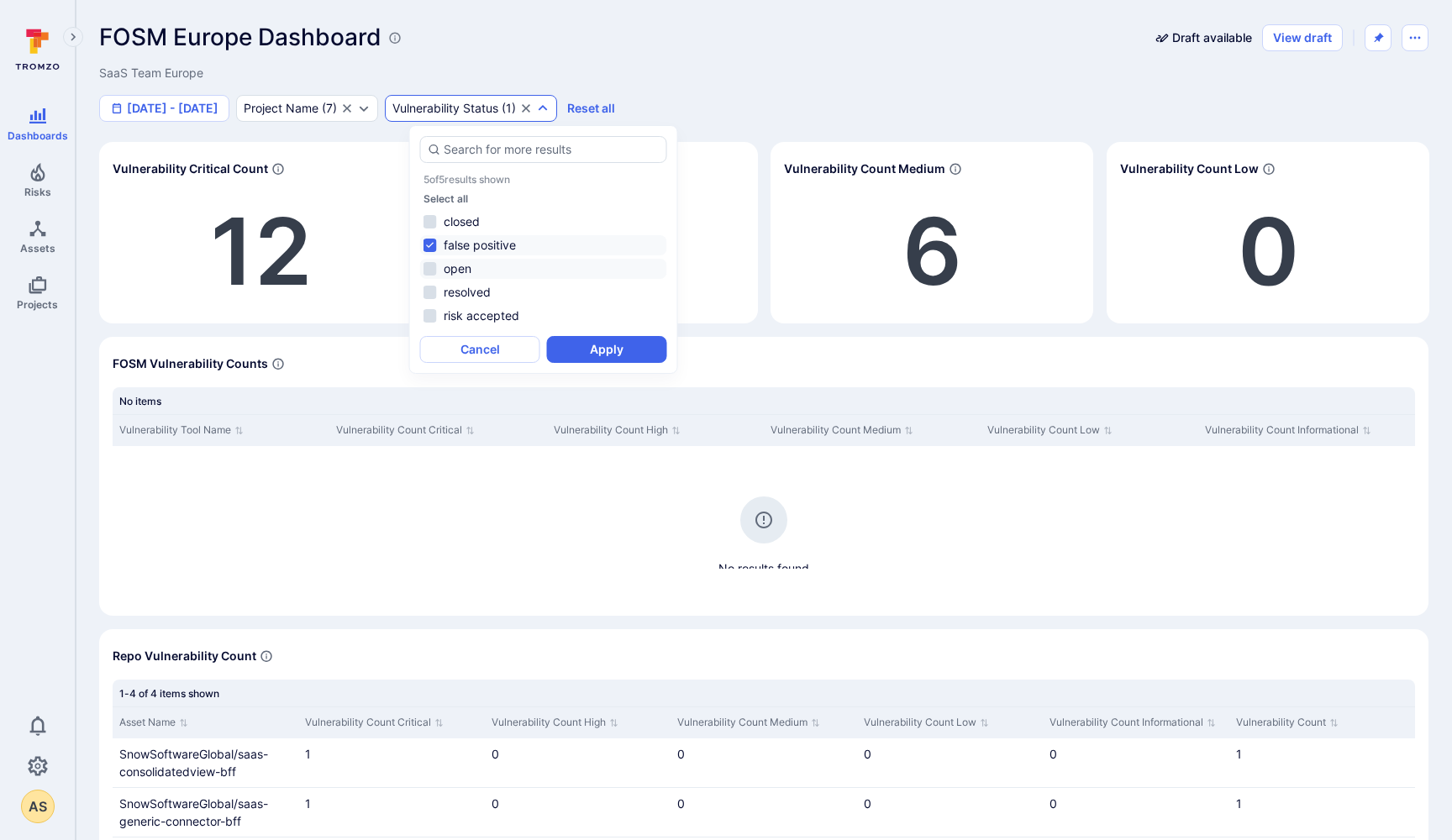
click at [428, 273] on li "open" at bounding box center [543, 269] width 247 height 20
click at [434, 246] on li "false positive" at bounding box center [543, 246] width 247 height 20
click at [620, 353] on button "Apply" at bounding box center [607, 349] width 120 height 27
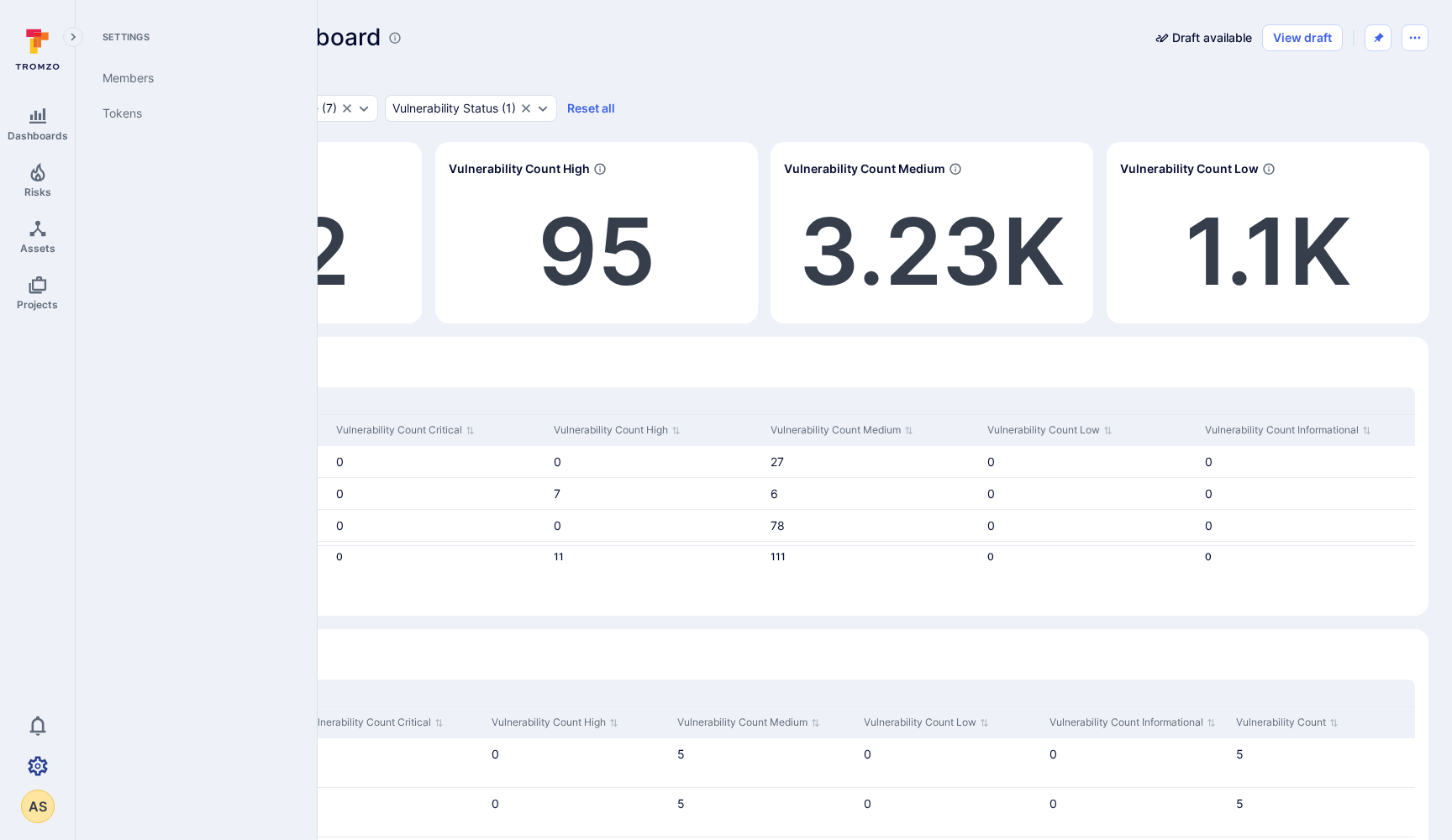
click at [38, 767] on icon "Settings" at bounding box center [38, 765] width 20 height 20
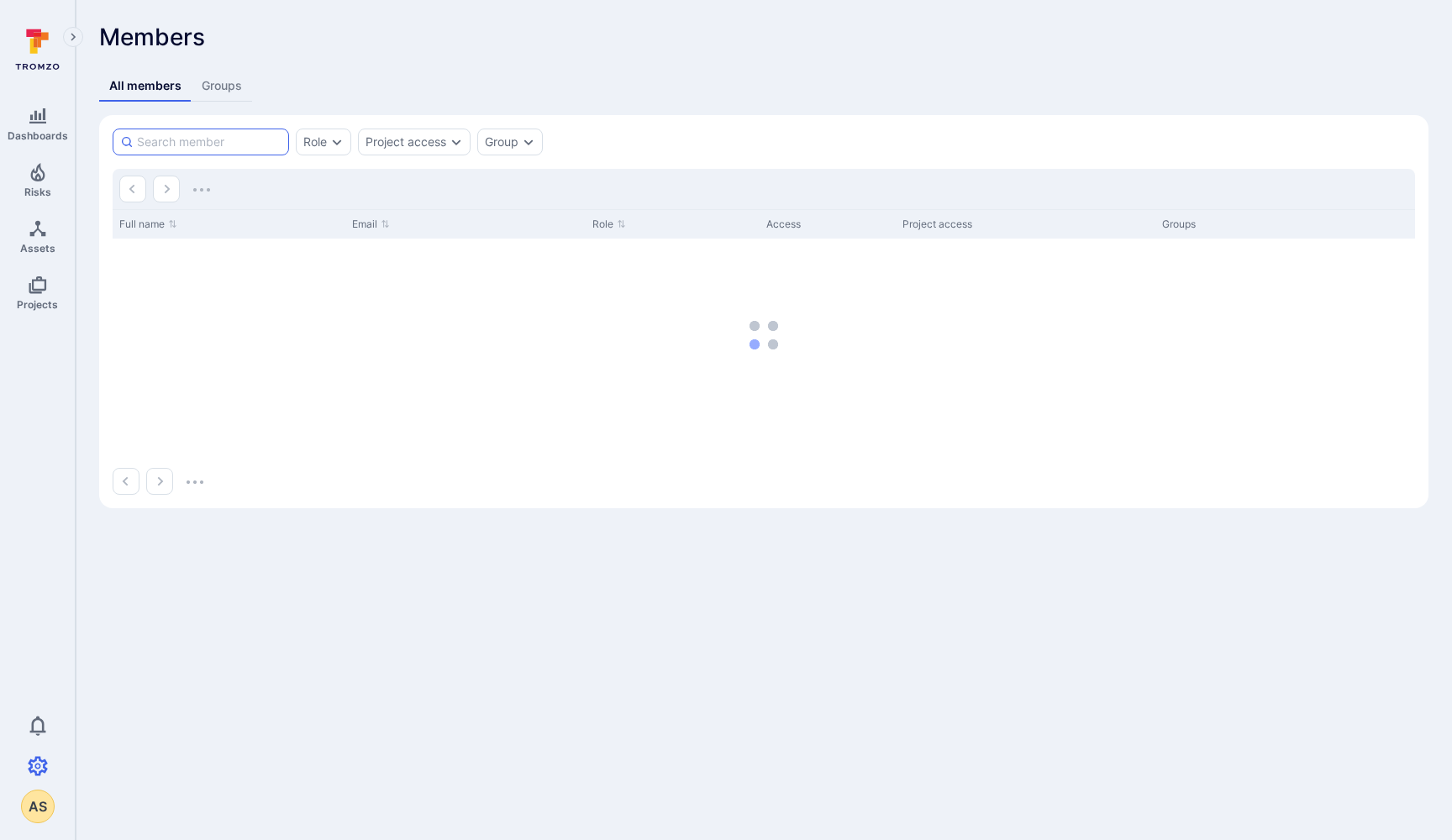
click at [208, 143] on input at bounding box center [208, 142] width 144 height 17
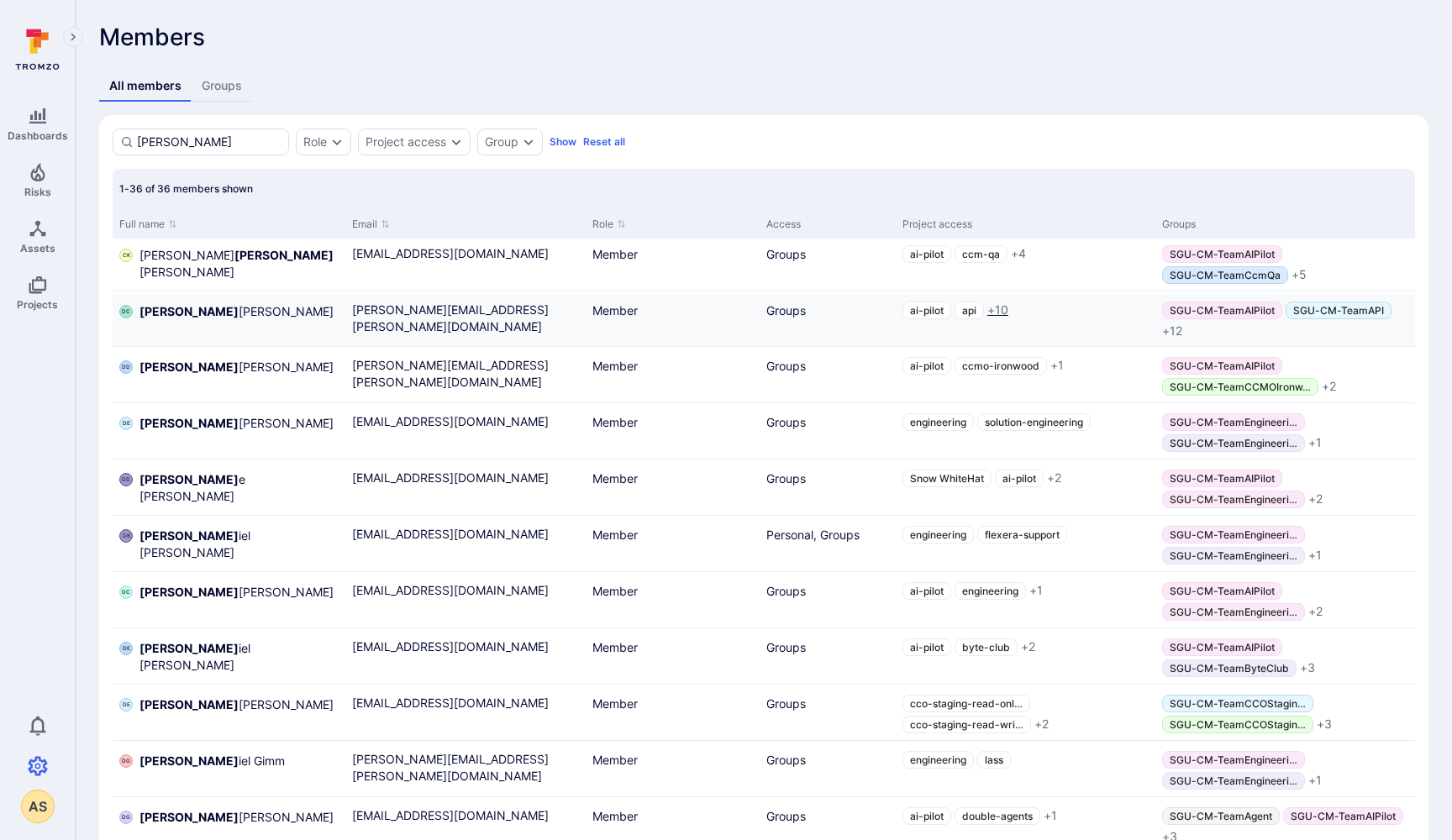
type input "[PERSON_NAME]"
